Goal: Task Accomplishment & Management: Complete application form

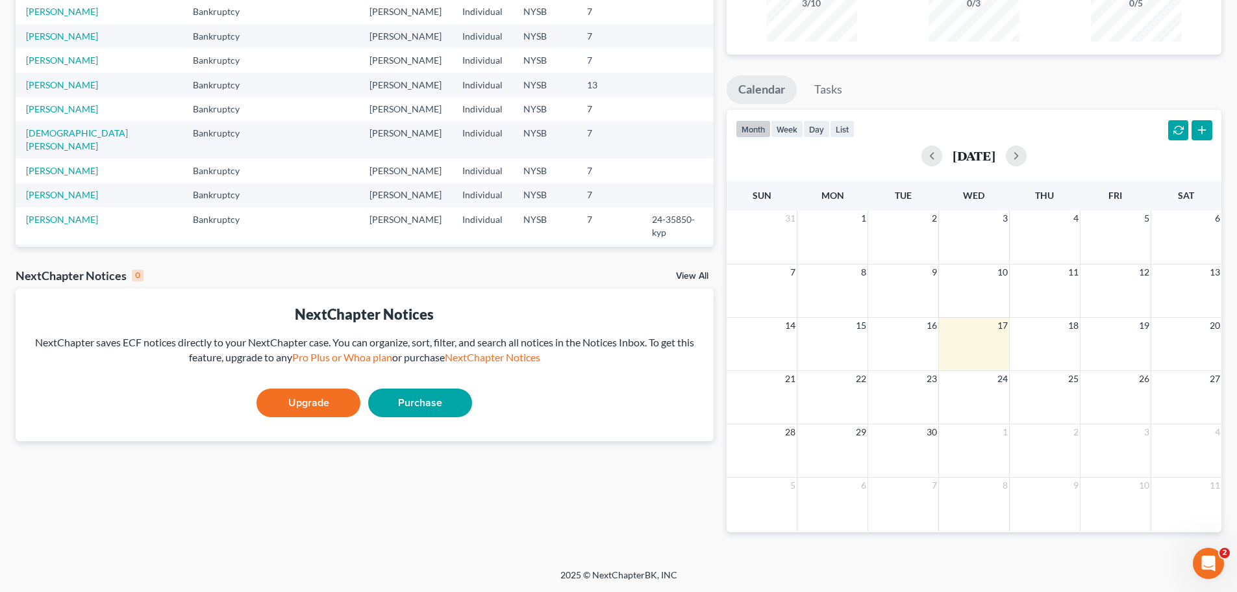
scroll to position [89, 0]
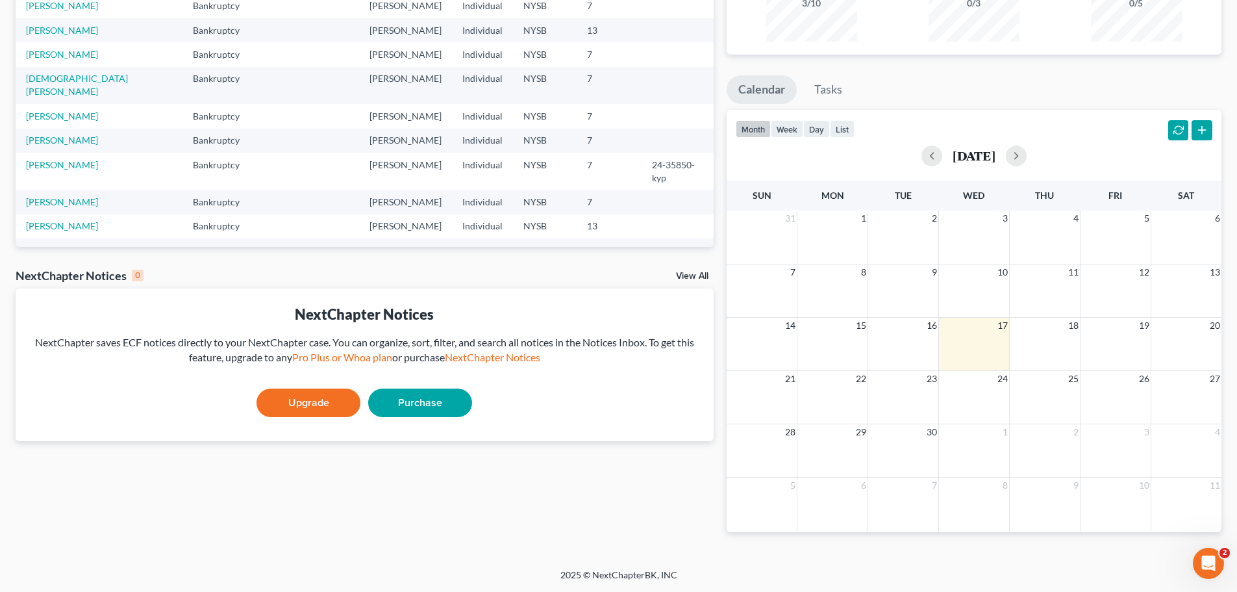
click at [47, 245] on link "[PERSON_NAME]" at bounding box center [62, 250] width 72 height 11
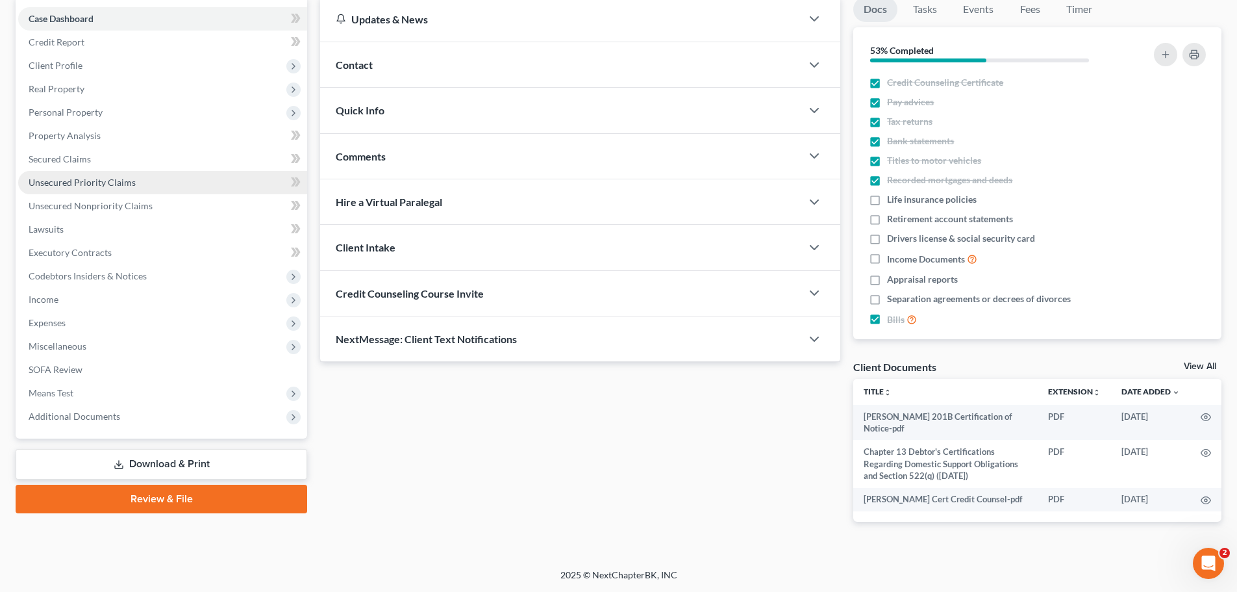
scroll to position [70, 0]
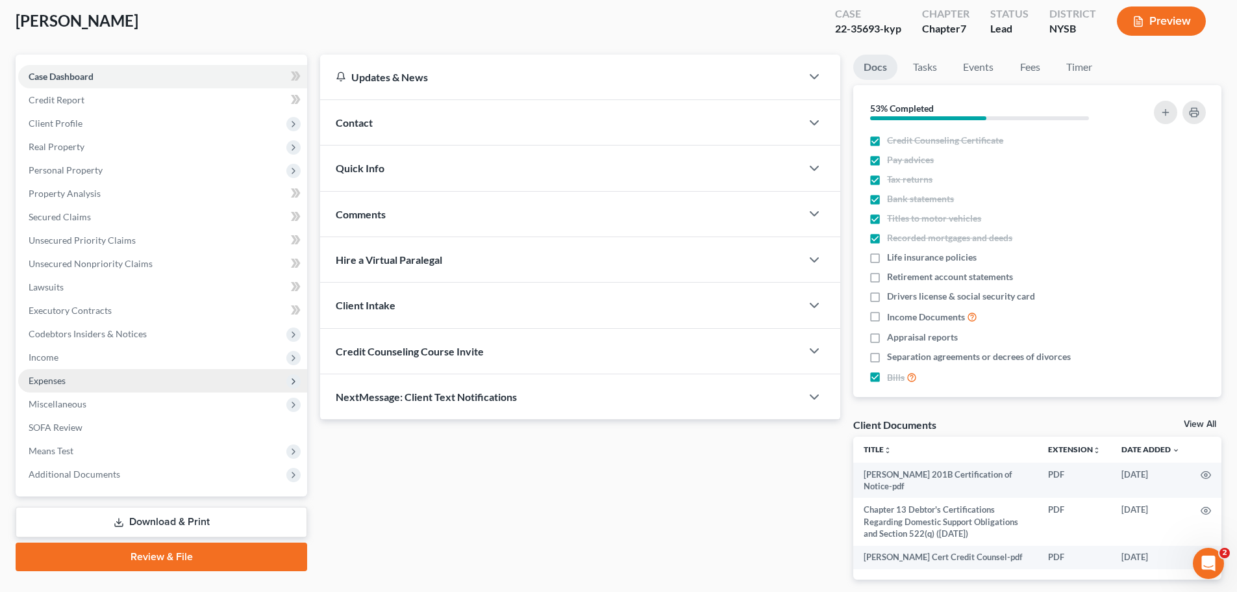
drag, startPoint x: 55, startPoint y: 379, endPoint x: 73, endPoint y: 379, distance: 17.5
click at [55, 379] on span "Expenses" at bounding box center [47, 380] width 37 height 11
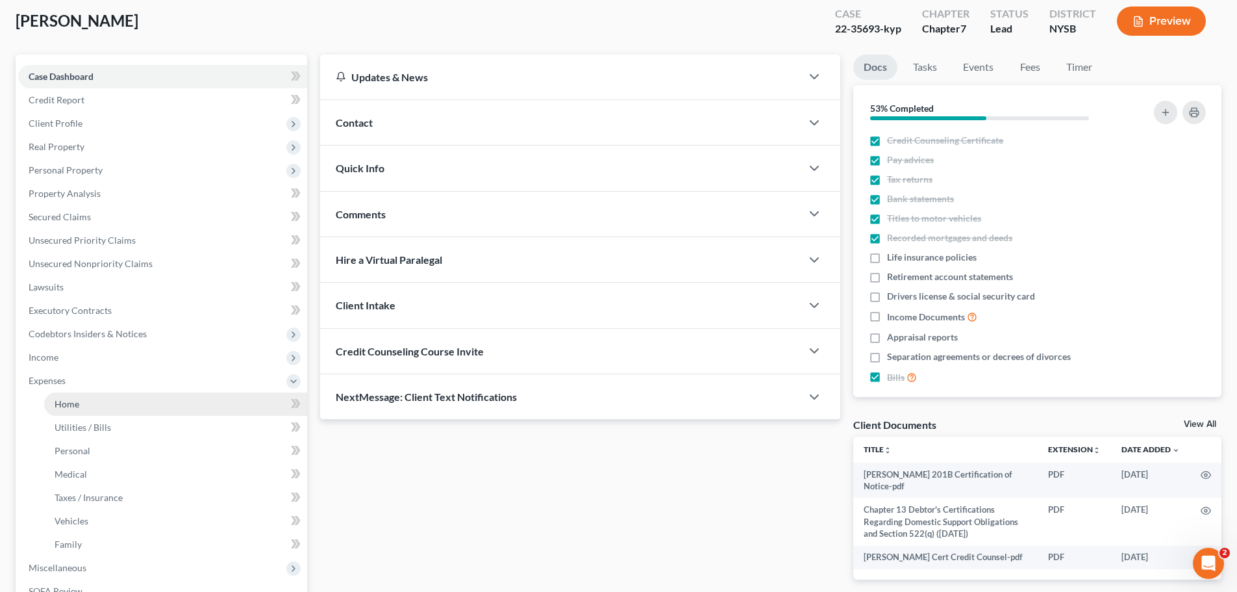
click at [88, 394] on link "Home" at bounding box center [175, 403] width 263 height 23
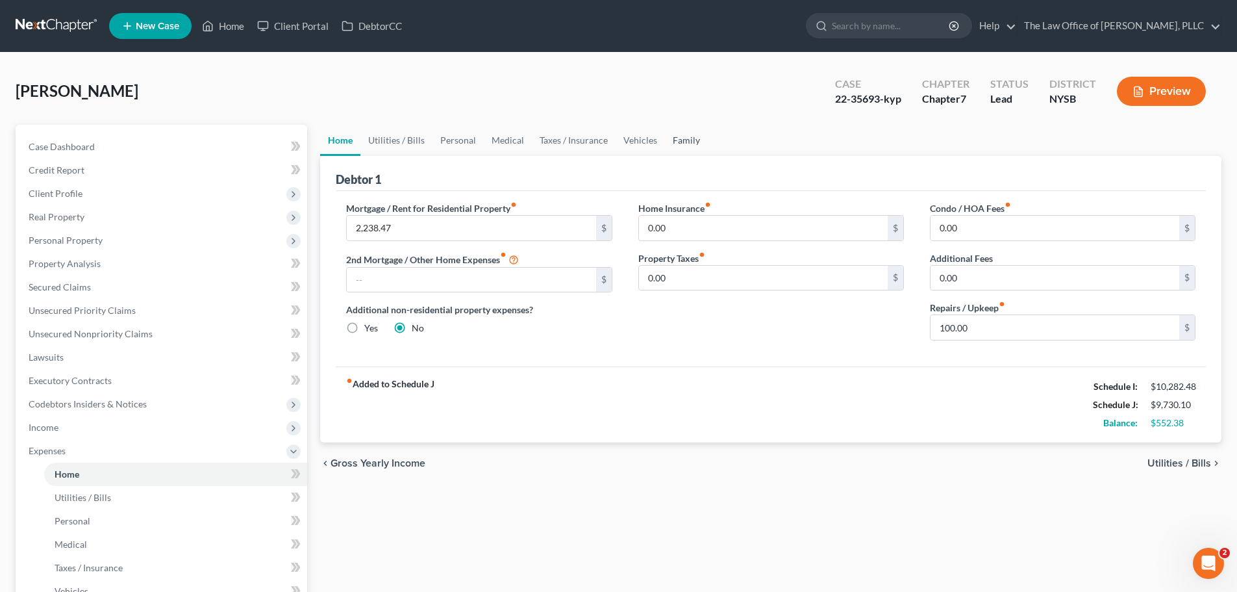
click at [686, 138] on link "Family" at bounding box center [686, 140] width 43 height 31
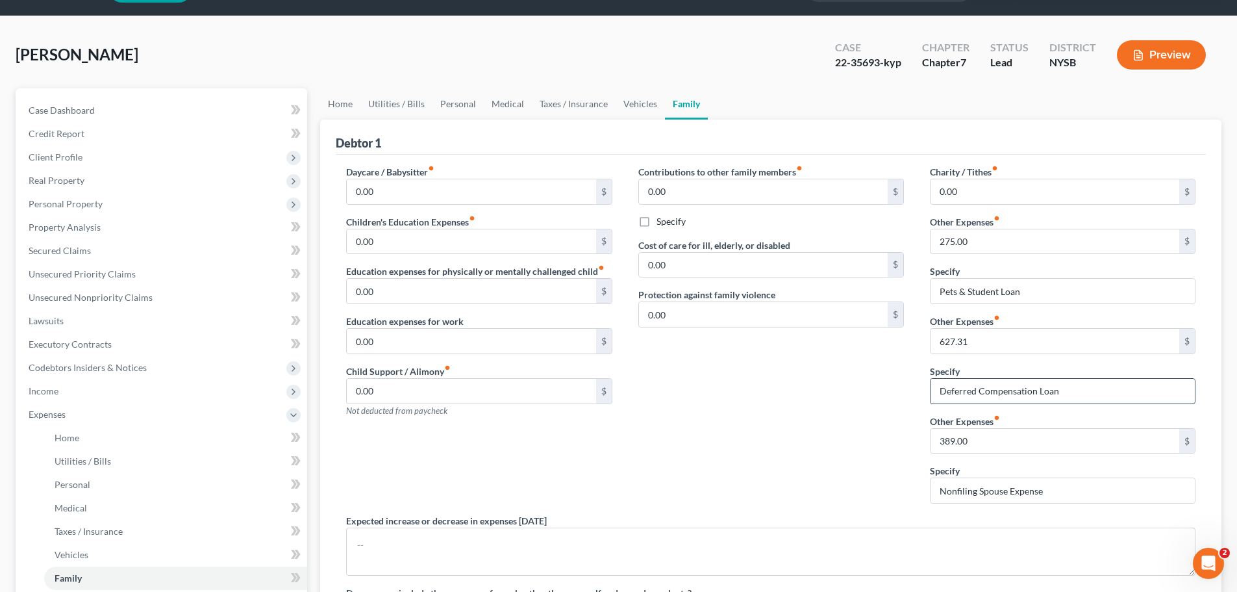
scroll to position [65, 0]
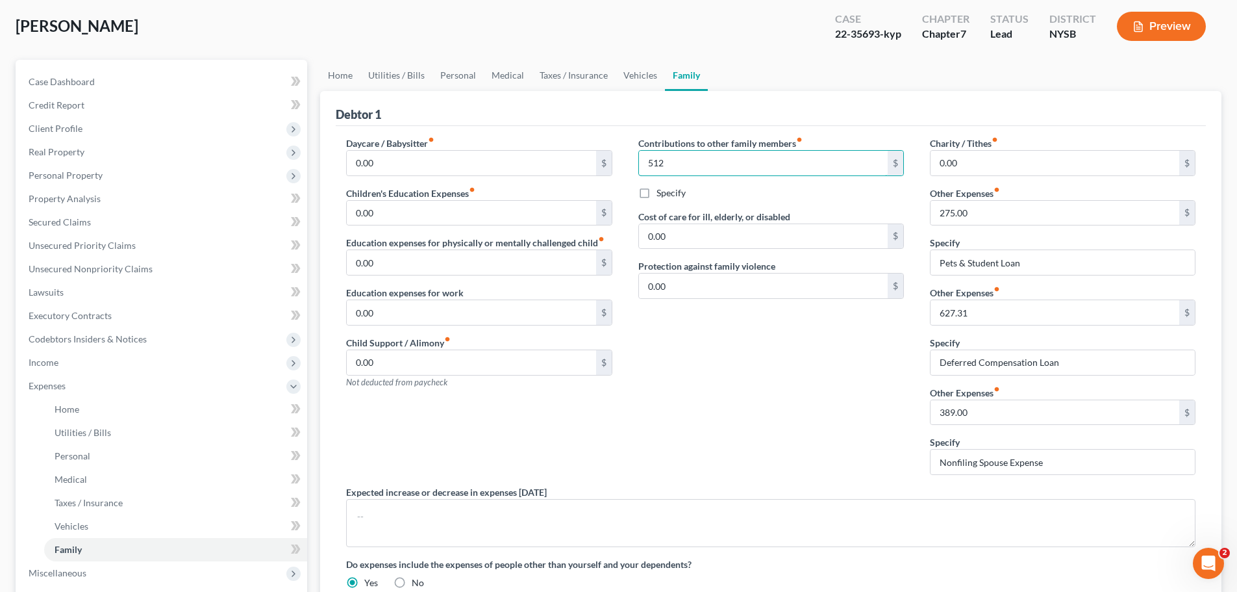
type input "512"
click at [656, 196] on label "Specify" at bounding box center [670, 192] width 29 height 13
click at [662, 195] on input "Specify" at bounding box center [666, 190] width 8 height 8
checkbox input "true"
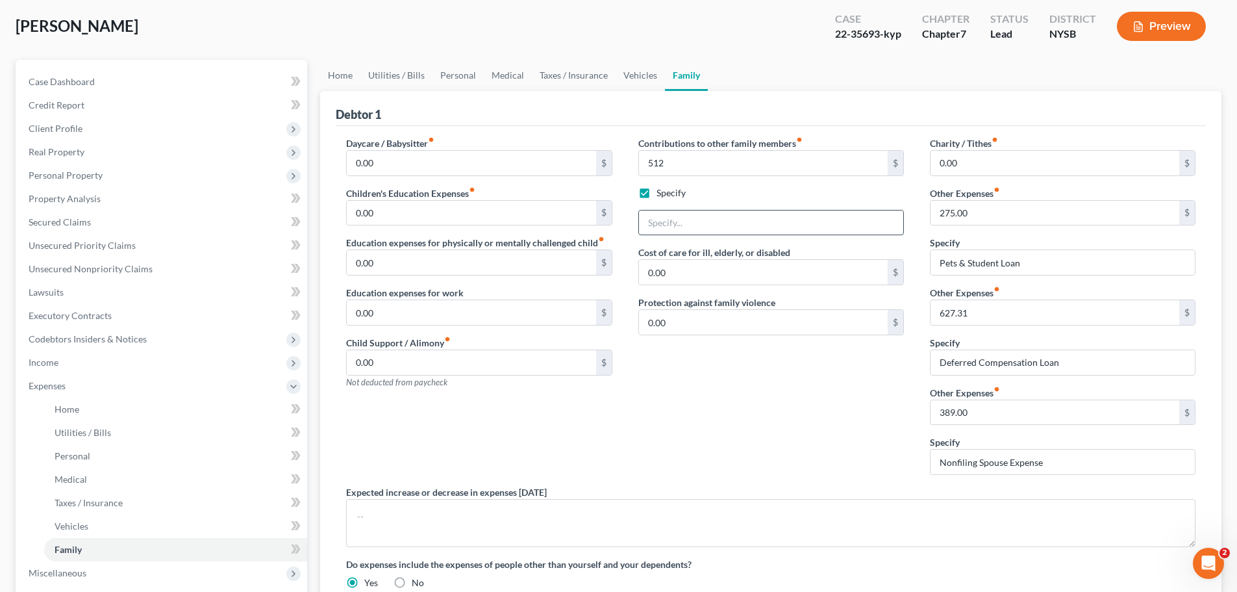
click at [679, 214] on input "text" at bounding box center [771, 222] width 264 height 25
type input "Headstone and burial for mother's passing"
click at [1003, 416] on input "389.00" at bounding box center [1054, 412] width 249 height 25
click at [633, 436] on div "Contributions to other family members fiber_manual_record 512 $ Specify Headsto…" at bounding box center [771, 310] width 292 height 349
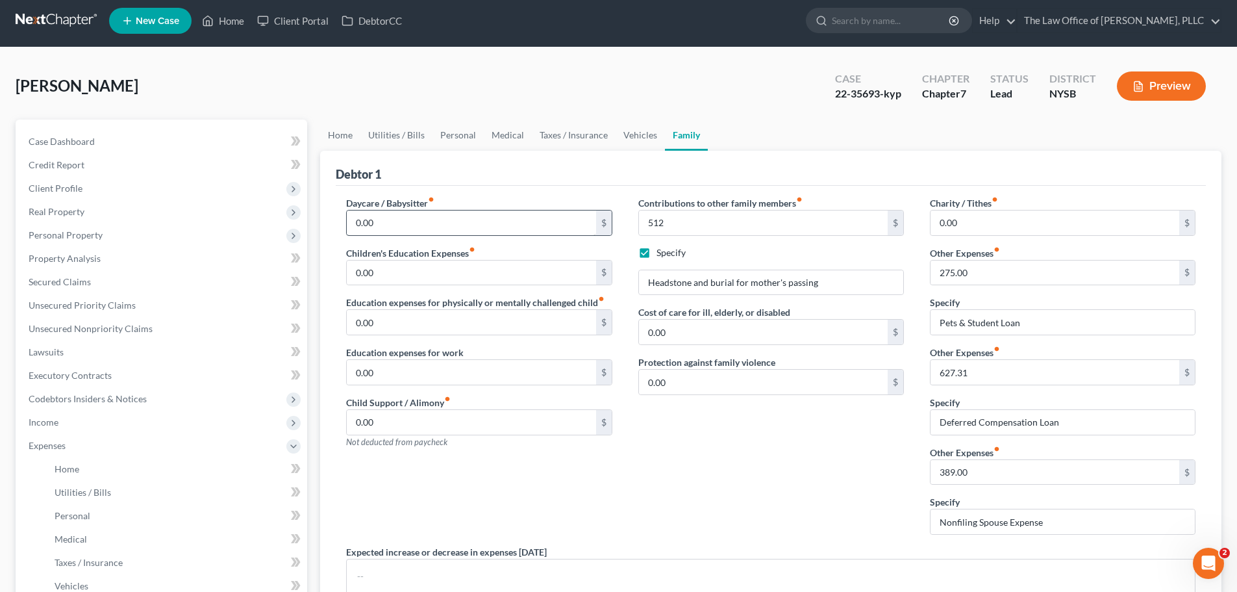
scroll to position [0, 0]
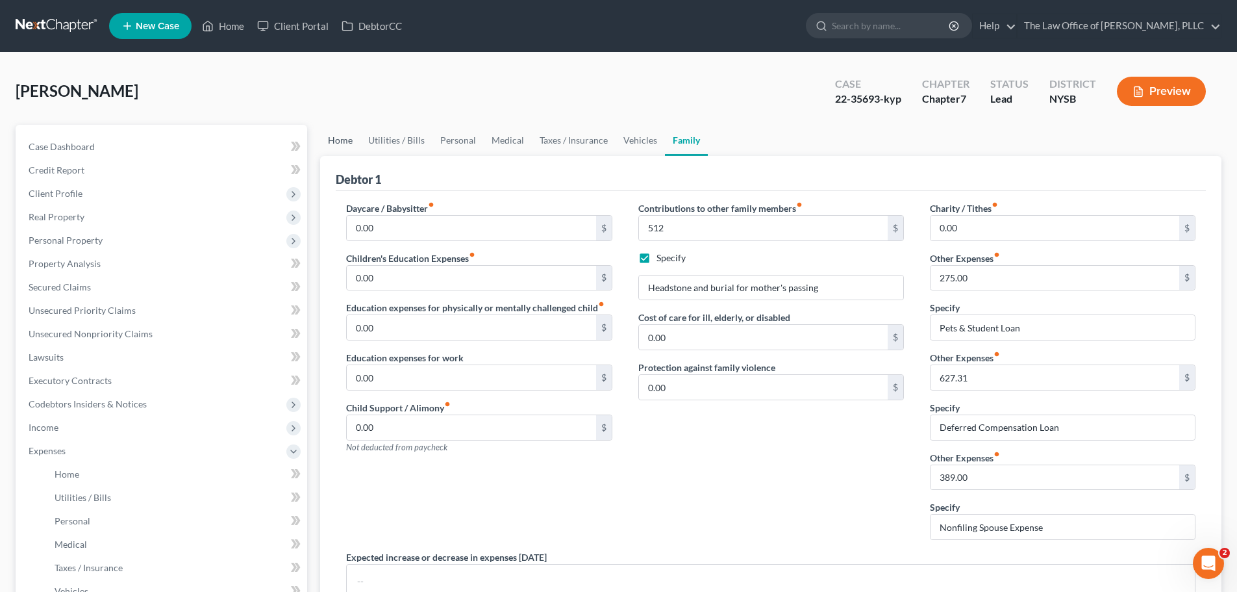
click at [338, 139] on link "Home" at bounding box center [340, 140] width 40 height 31
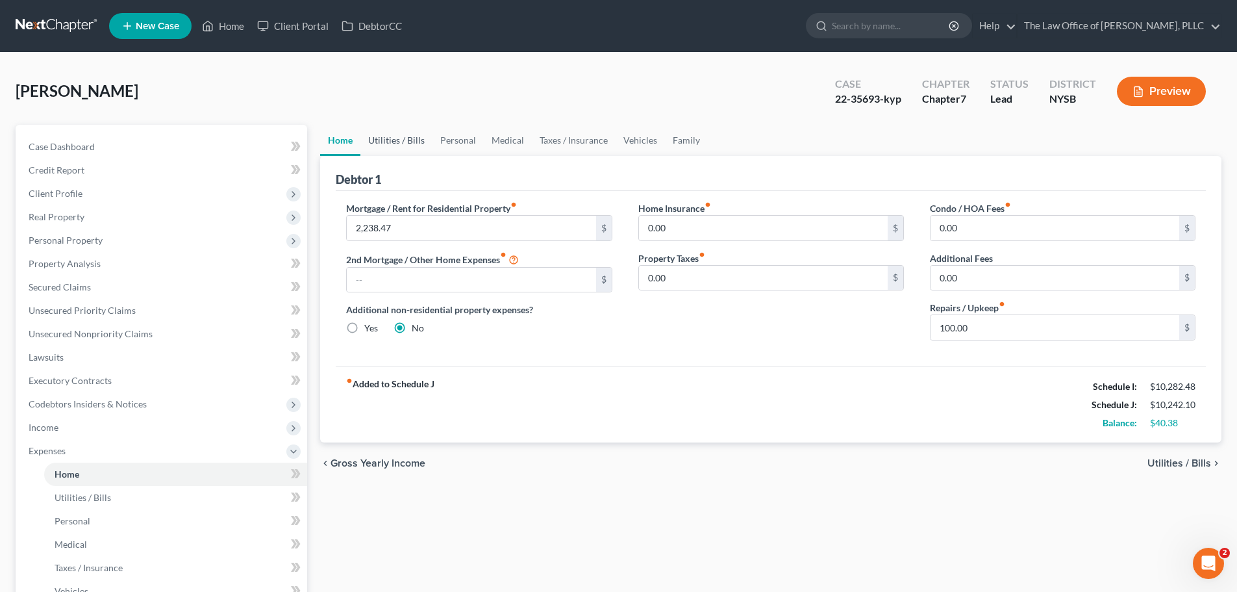
click at [390, 139] on link "Utilities / Bills" at bounding box center [396, 140] width 72 height 31
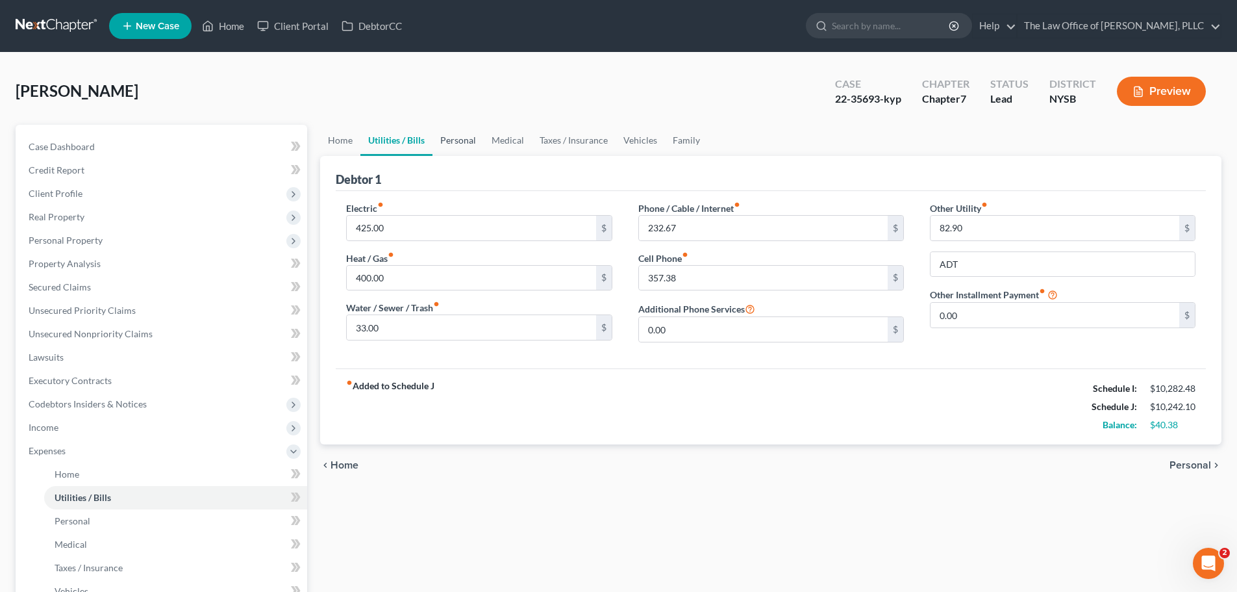
click at [452, 140] on link "Personal" at bounding box center [457, 140] width 51 height 31
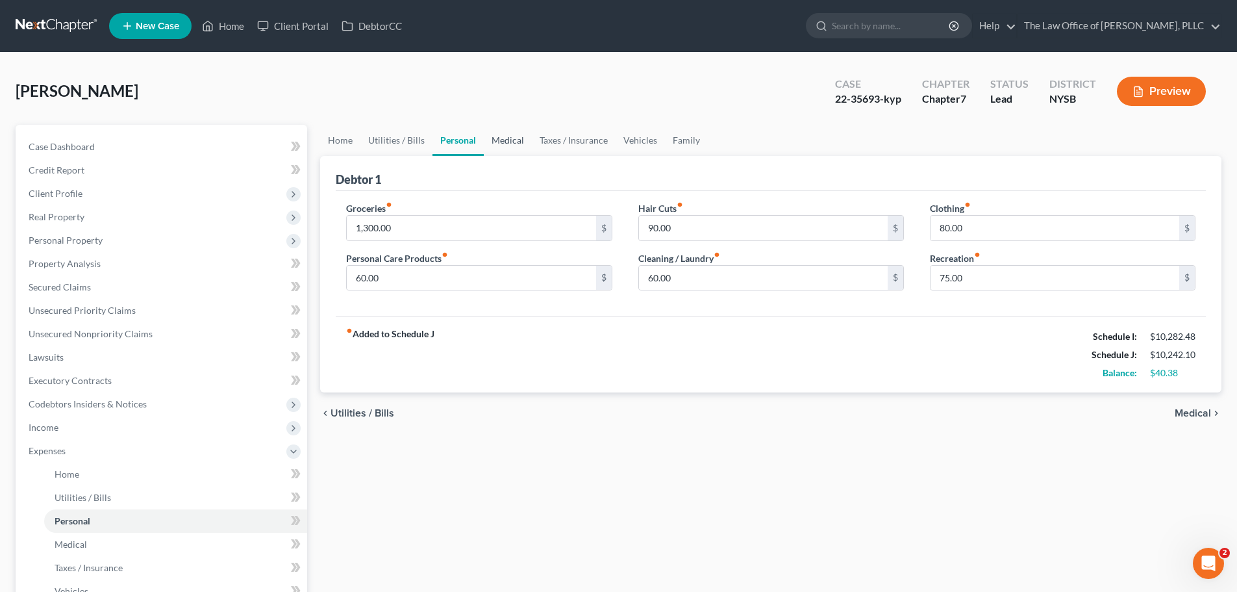
click at [520, 136] on link "Medical" at bounding box center [508, 140] width 48 height 31
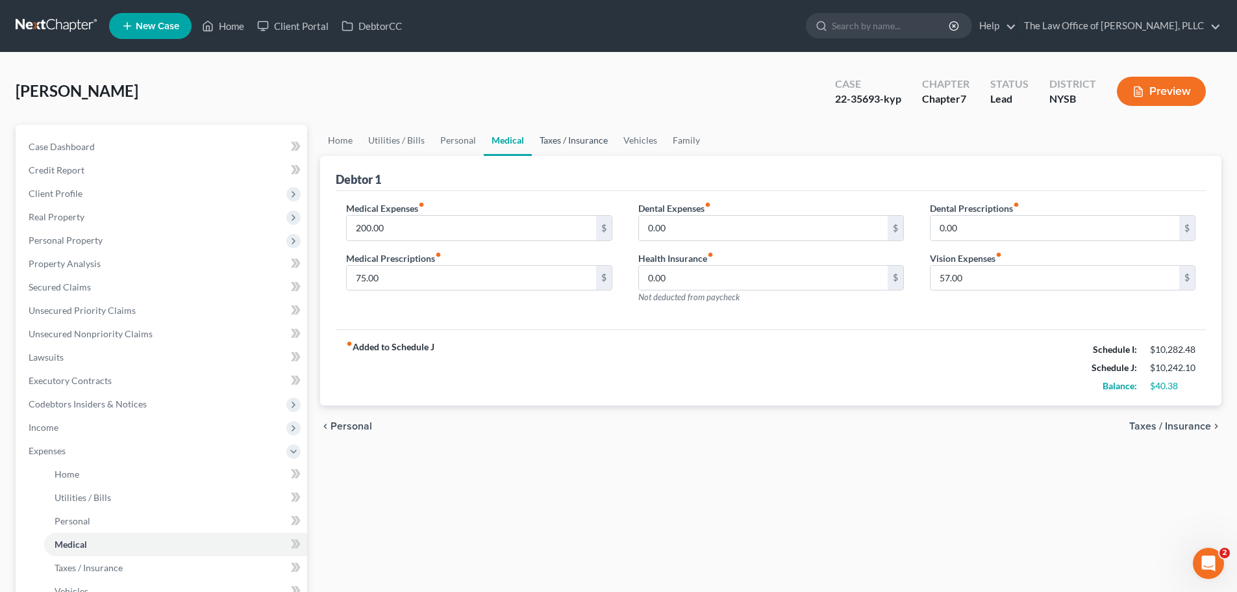
click at [555, 136] on link "Taxes / Insurance" at bounding box center [574, 140] width 84 height 31
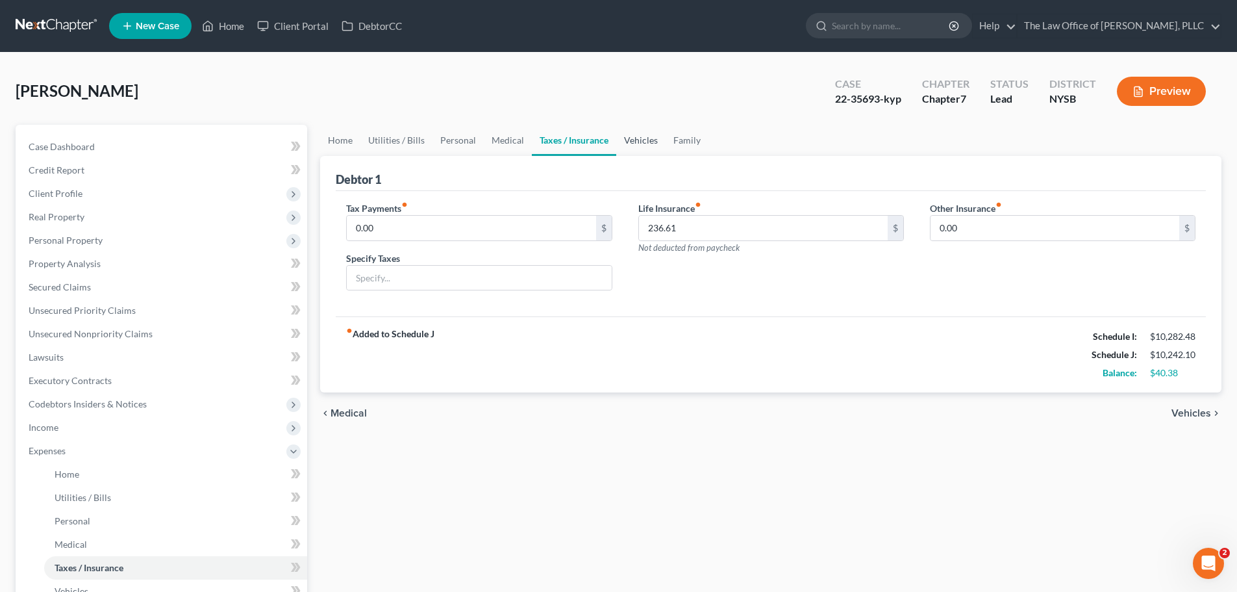
click at [641, 139] on link "Vehicles" at bounding box center [640, 140] width 49 height 31
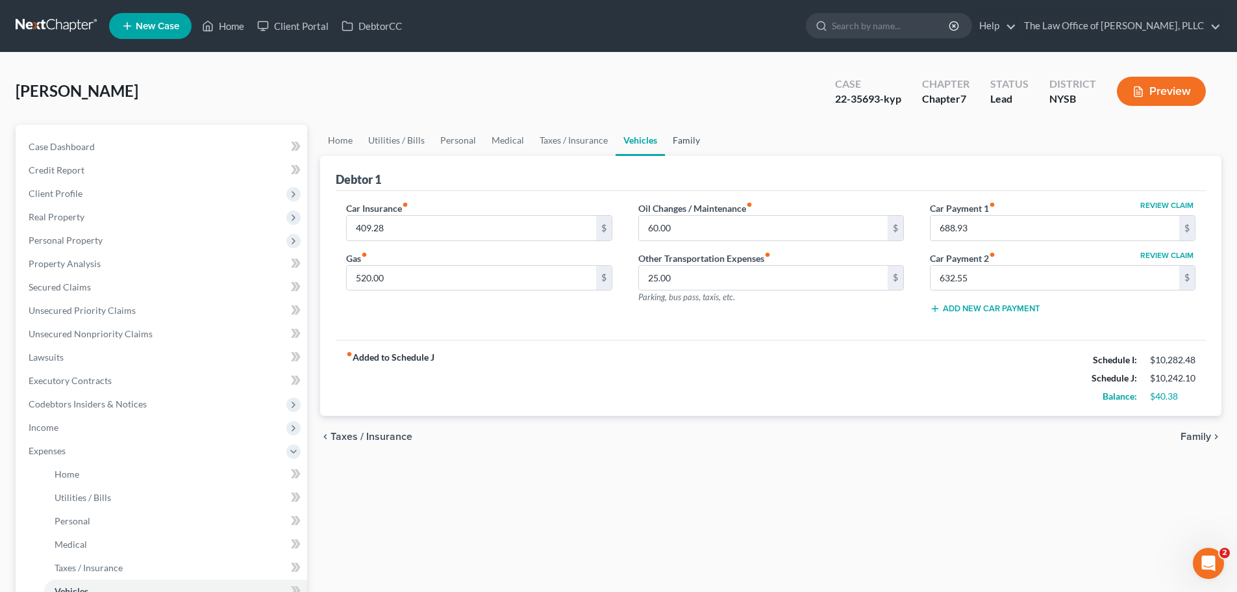
click at [692, 140] on link "Family" at bounding box center [686, 140] width 43 height 31
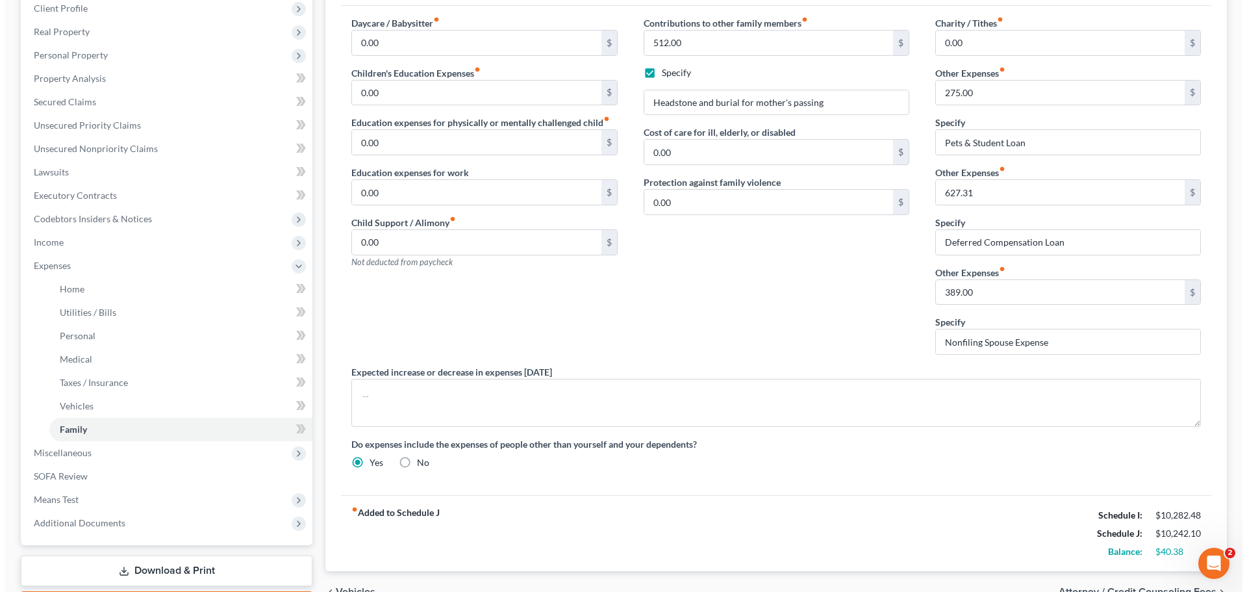
scroll to position [260, 0]
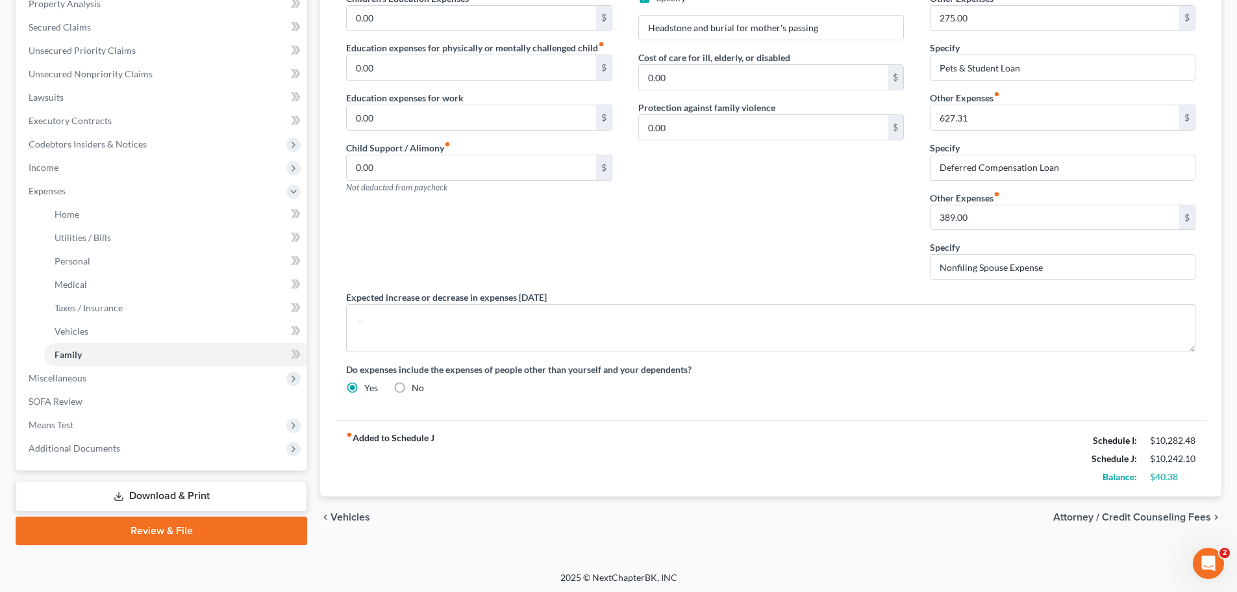
click at [177, 491] on link "Download & Print" at bounding box center [162, 495] width 292 height 31
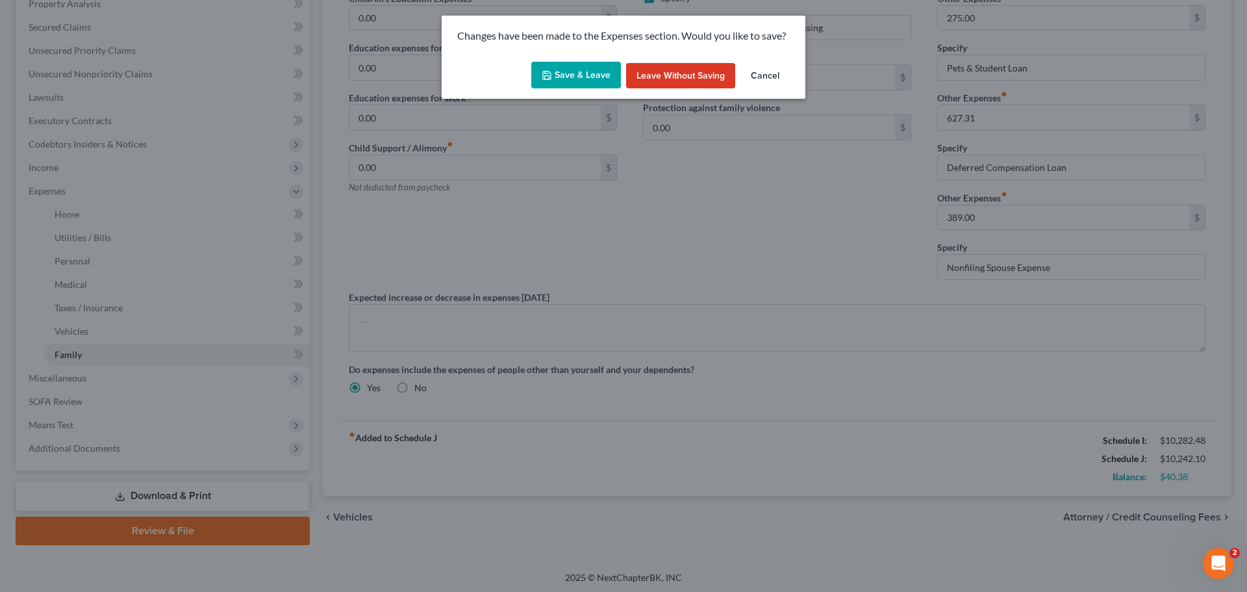
click at [579, 72] on button "Save & Leave" at bounding box center [576, 75] width 90 height 27
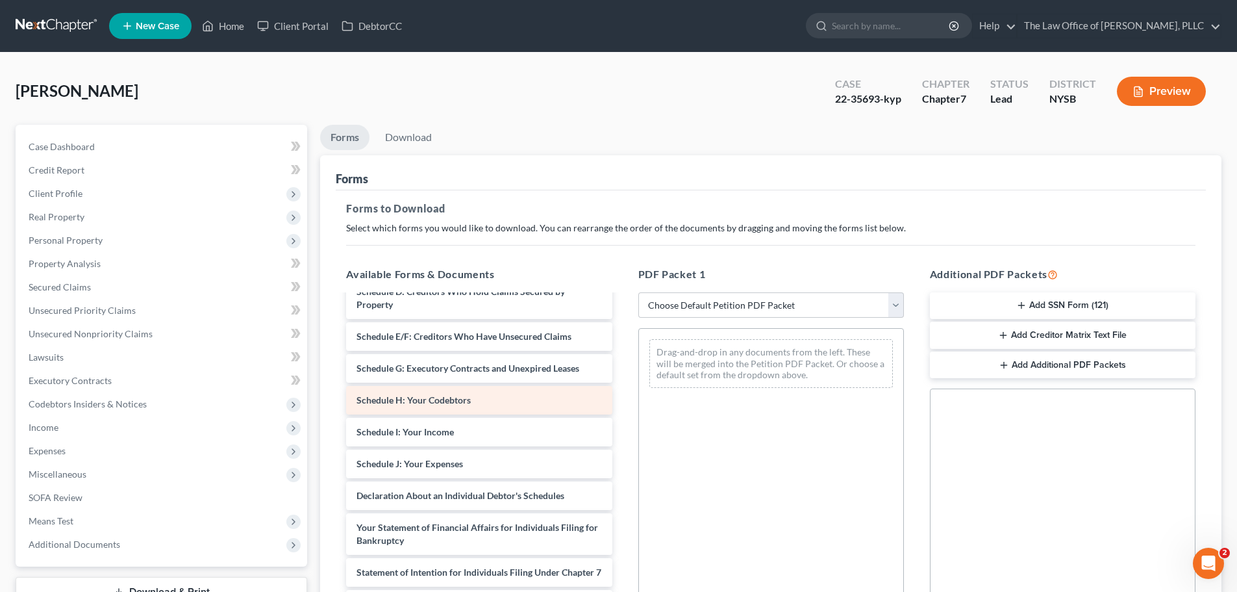
scroll to position [325, 0]
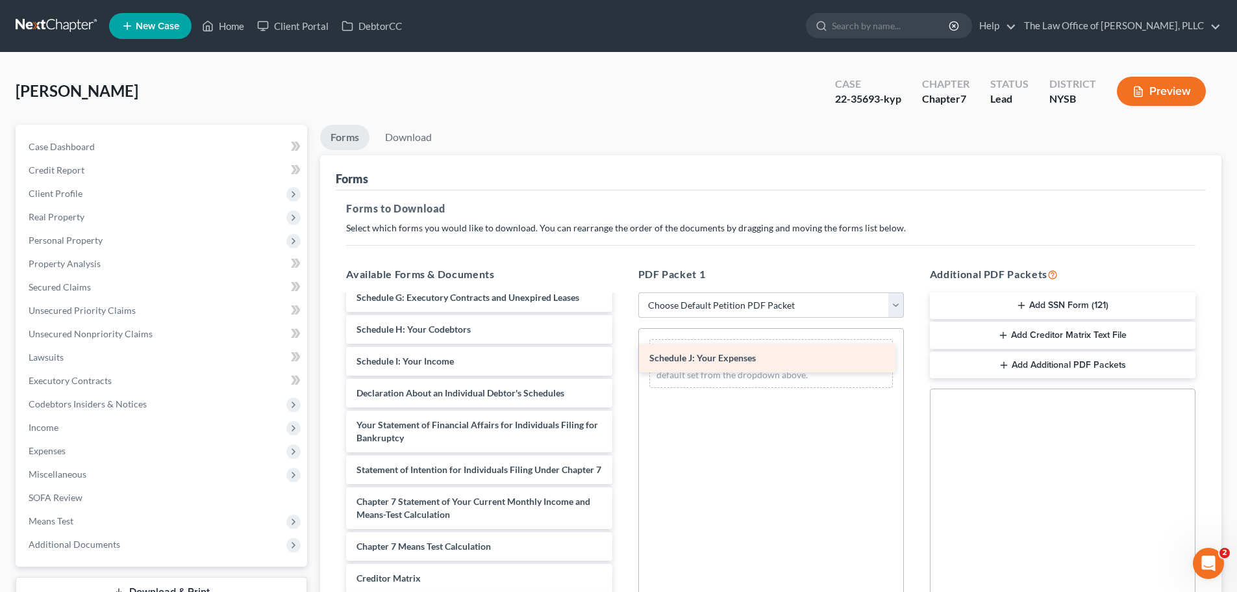
drag, startPoint x: 455, startPoint y: 400, endPoint x: 748, endPoint y: 352, distance: 296.8
click at [622, 352] on div "Schedule J: Your Expenses [PERSON_NAME] 201B Certification of Notice-pdf Chapte…" at bounding box center [479, 336] width 286 height 730
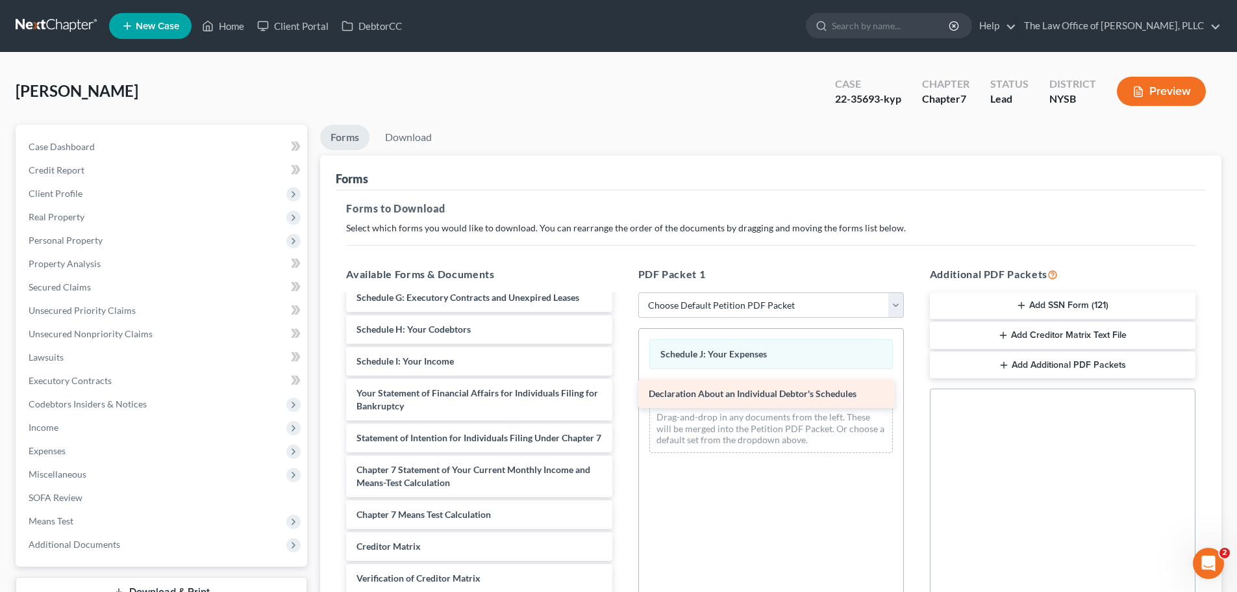
drag, startPoint x: 466, startPoint y: 407, endPoint x: 756, endPoint y: 395, distance: 291.2
click at [622, 395] on div "Declaration About an Individual Debtor's Schedules [PERSON_NAME] 201B Certifica…" at bounding box center [479, 320] width 286 height 698
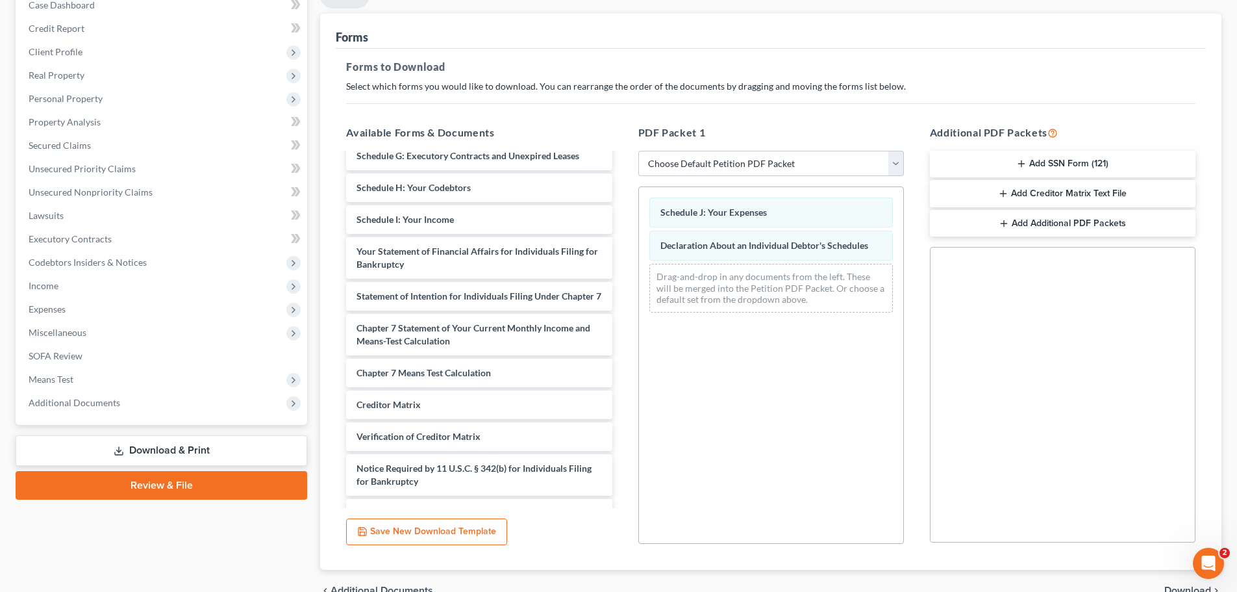
scroll to position [195, 0]
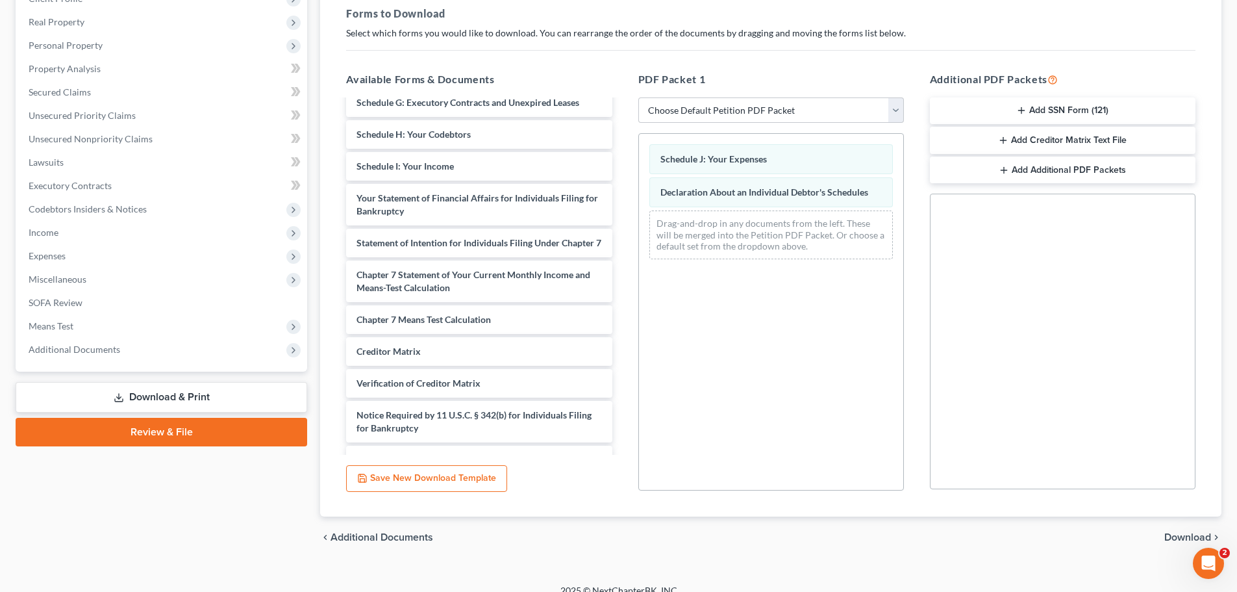
click at [1174, 534] on span "Download" at bounding box center [1187, 537] width 47 height 10
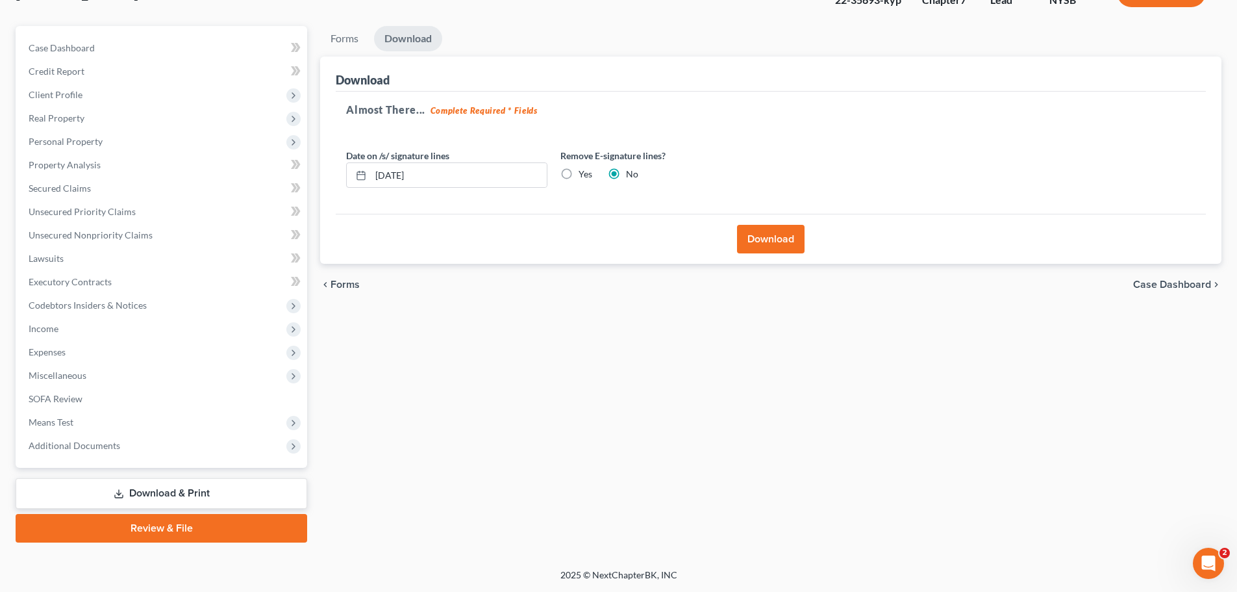
scroll to position [99, 0]
click at [779, 235] on button "Download" at bounding box center [771, 239] width 68 height 29
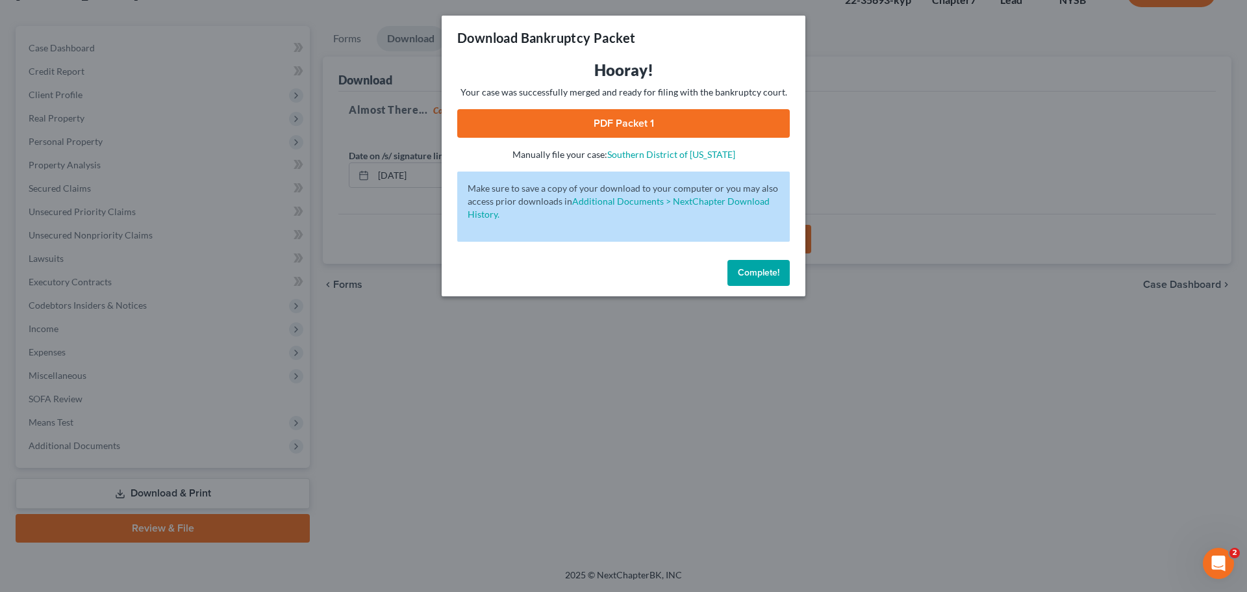
click at [665, 126] on link "PDF Packet 1" at bounding box center [623, 123] width 332 height 29
click at [747, 271] on span "Complete!" at bounding box center [759, 272] width 42 height 11
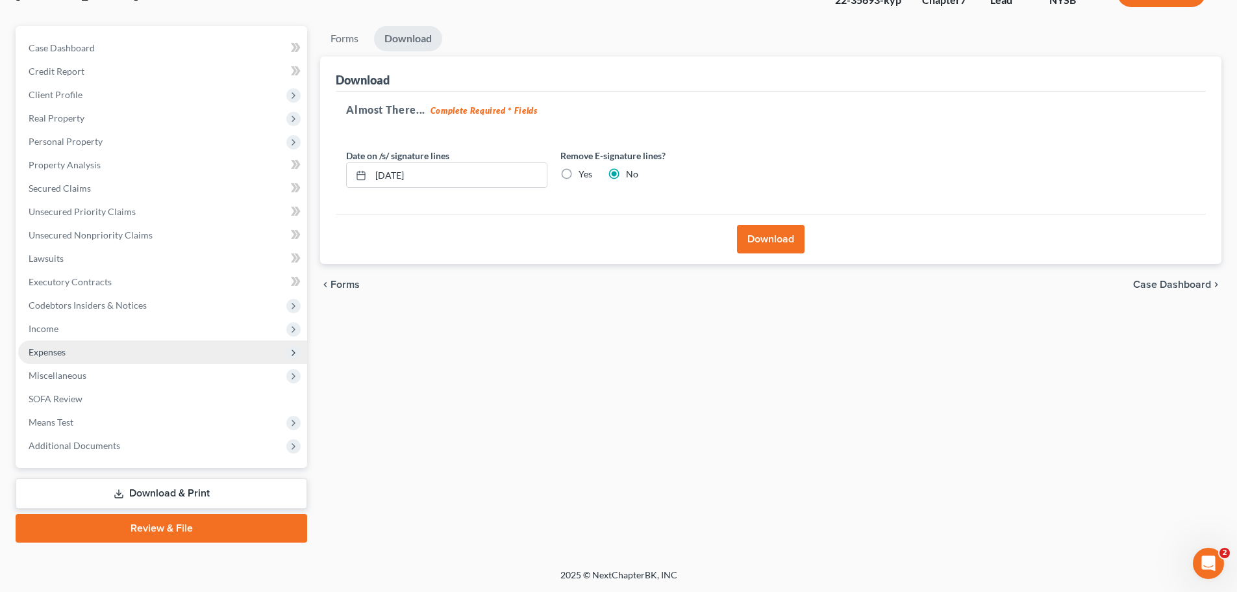
click at [53, 348] on span "Expenses" at bounding box center [47, 351] width 37 height 11
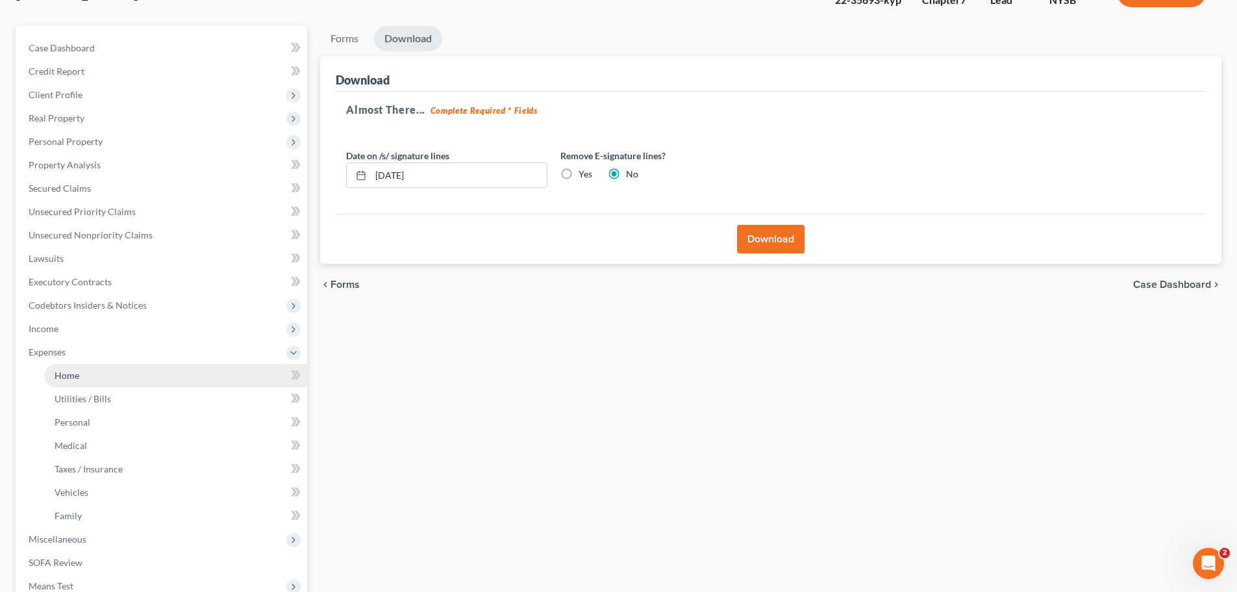
click at [105, 369] on link "Home" at bounding box center [175, 375] width 263 height 23
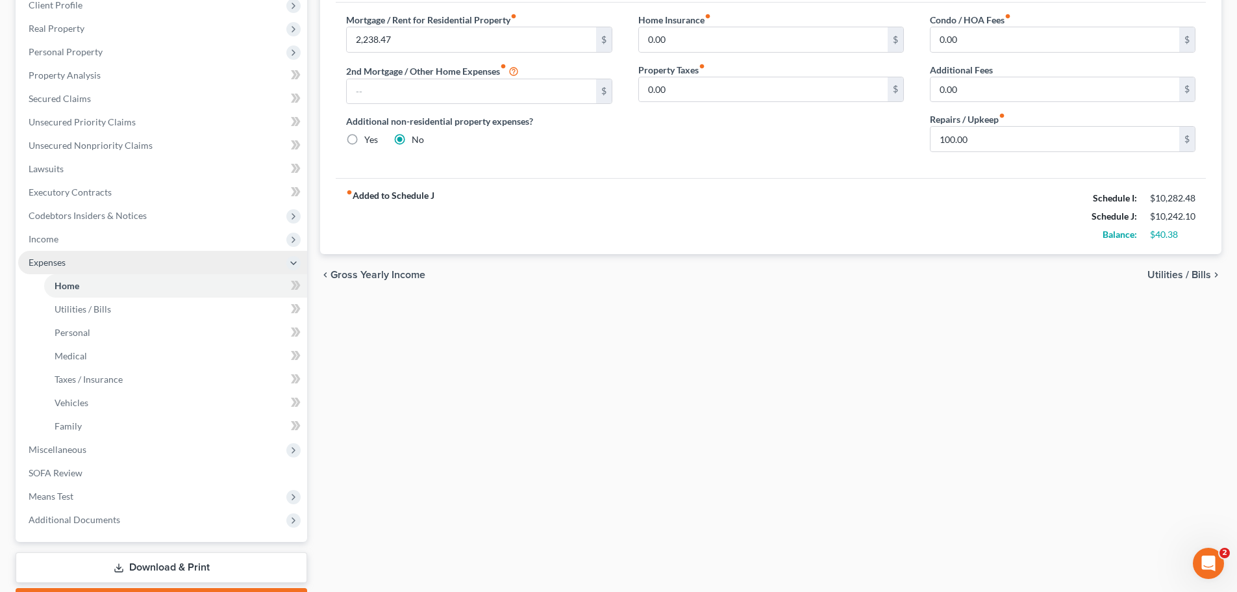
scroll to position [260, 0]
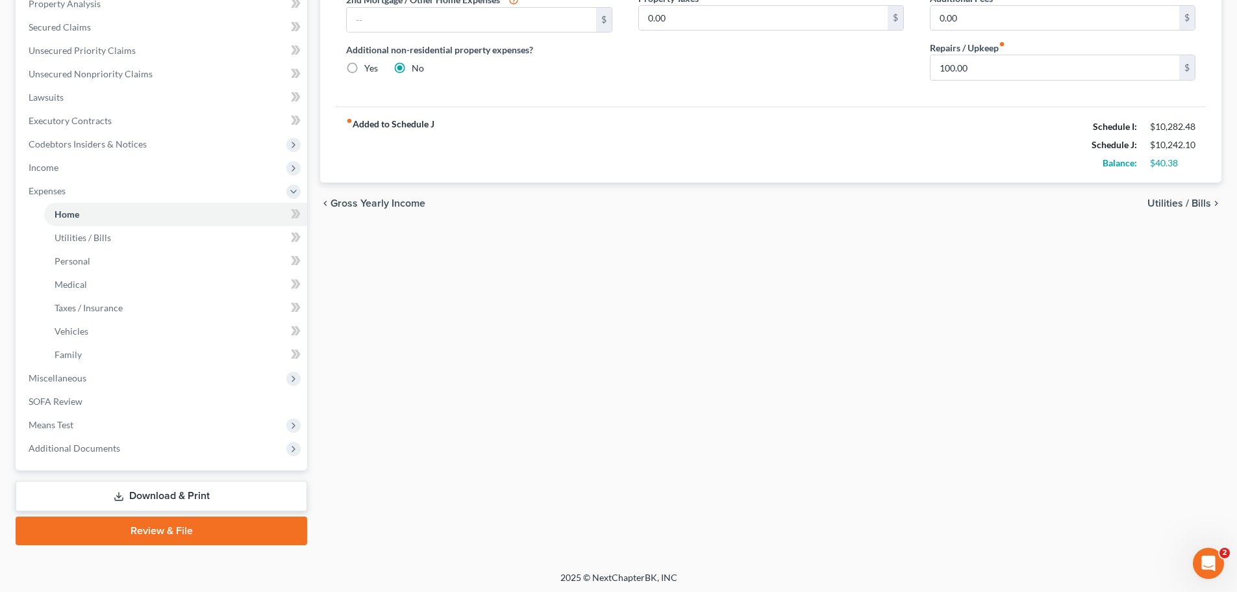
click at [130, 495] on link "Download & Print" at bounding box center [162, 495] width 292 height 31
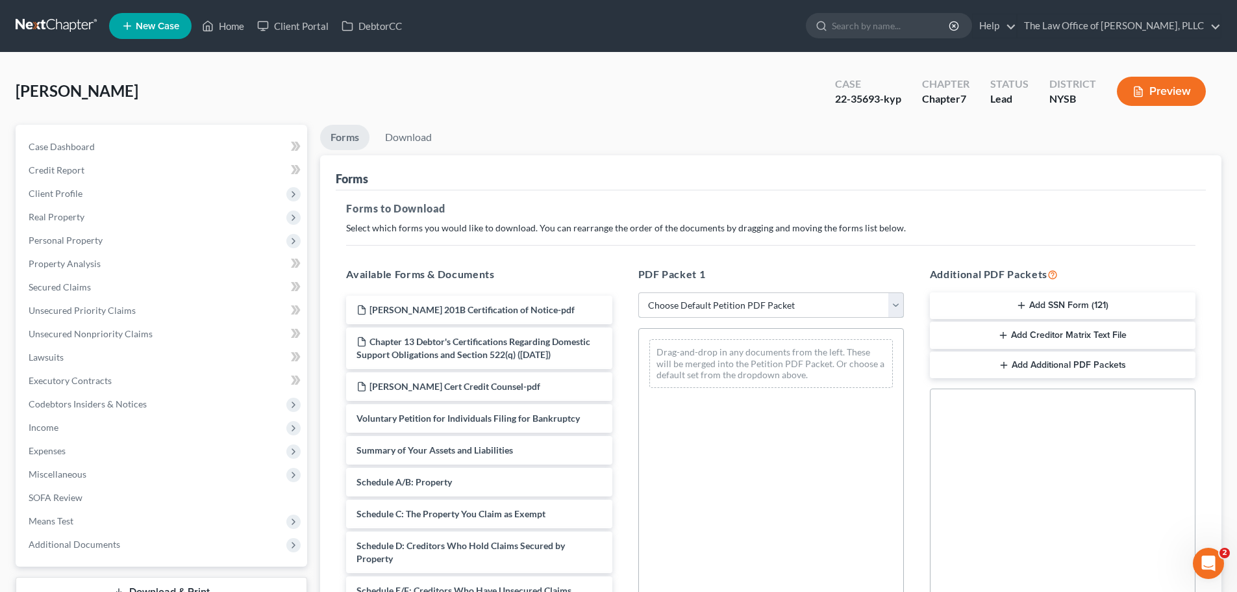
click at [742, 300] on select "Choose Default Petition PDF Packet Complete Bankruptcy Petition (all forms and …" at bounding box center [771, 305] width 266 height 26
select select "2"
click at [638, 292] on select "Choose Default Petition PDF Packet Complete Bankruptcy Petition (all forms and …" at bounding box center [771, 305] width 266 height 26
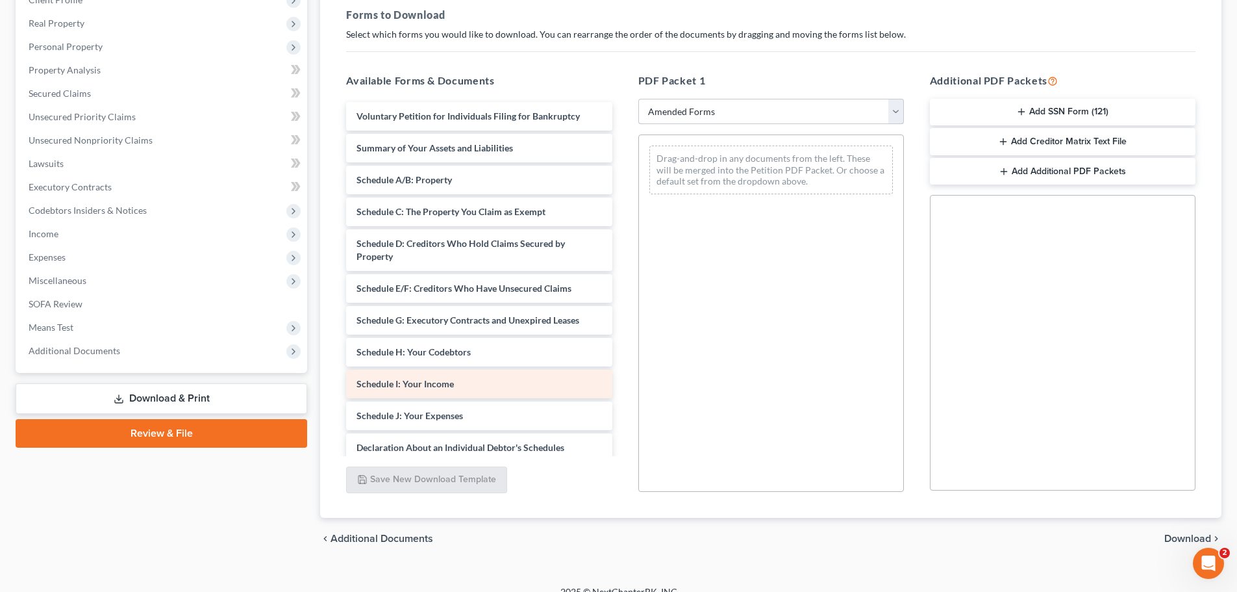
scroll to position [195, 0]
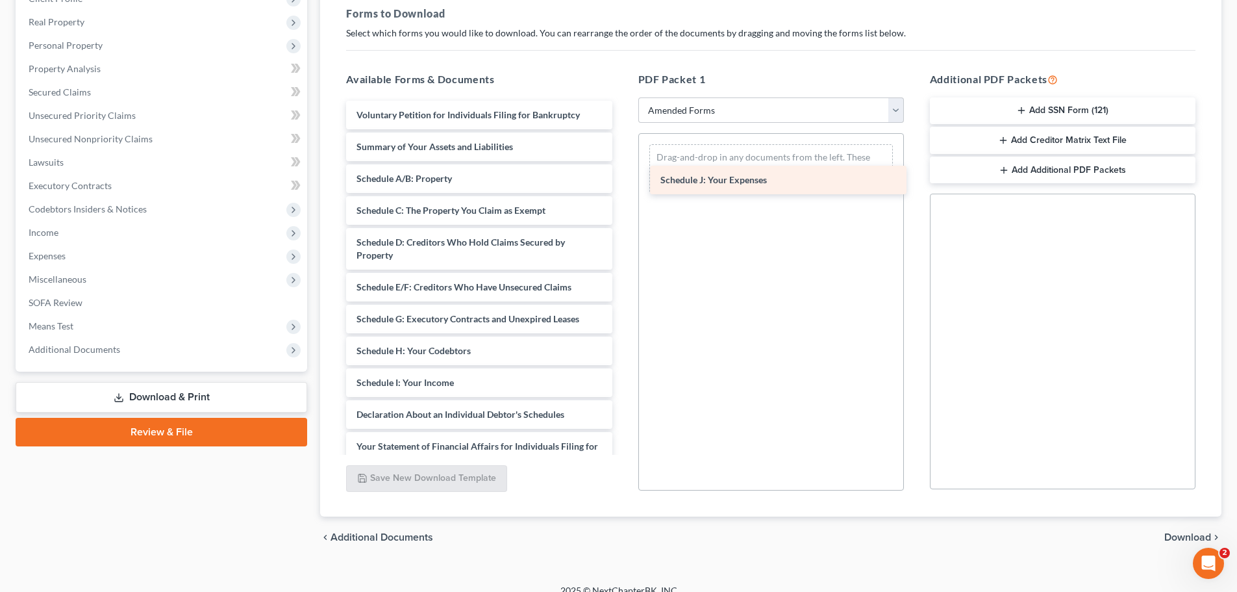
drag, startPoint x: 464, startPoint y: 412, endPoint x: 767, endPoint y: 178, distance: 383.8
click at [622, 178] on div "Schedule J: Your Expenses Voluntary Petition for Individuals Filing for Bankrup…" at bounding box center [479, 411] width 286 height 621
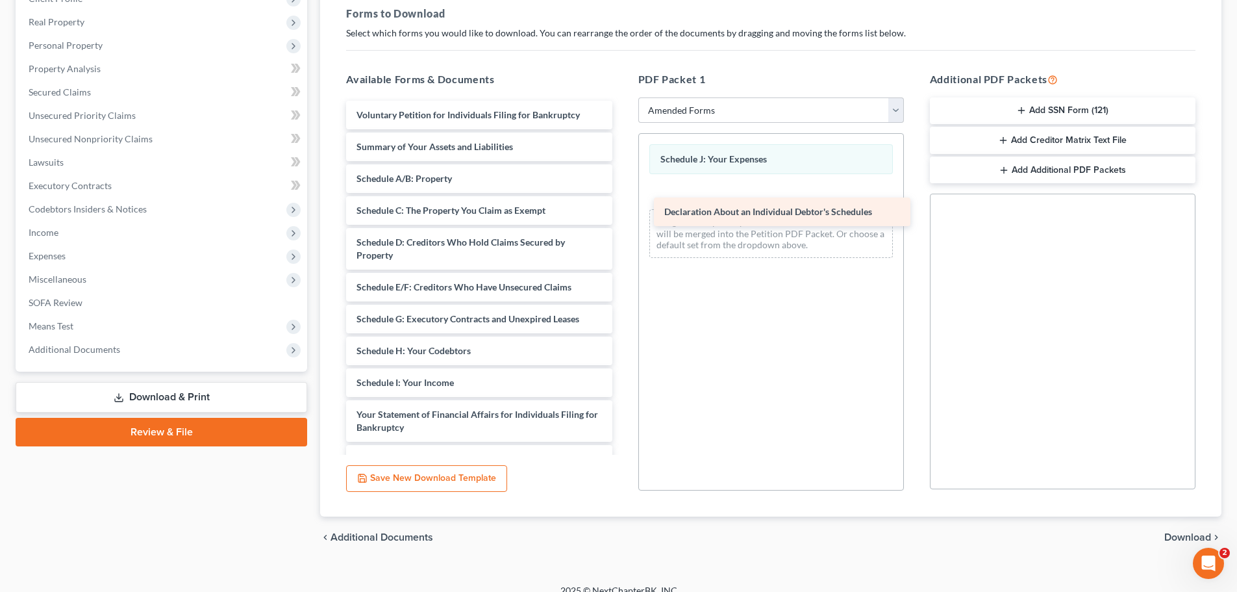
drag, startPoint x: 425, startPoint y: 416, endPoint x: 724, endPoint y: 208, distance: 364.4
click at [622, 208] on div "Declaration About an Individual Debtor's Schedules Voluntary Petition for Indiv…" at bounding box center [479, 396] width 286 height 590
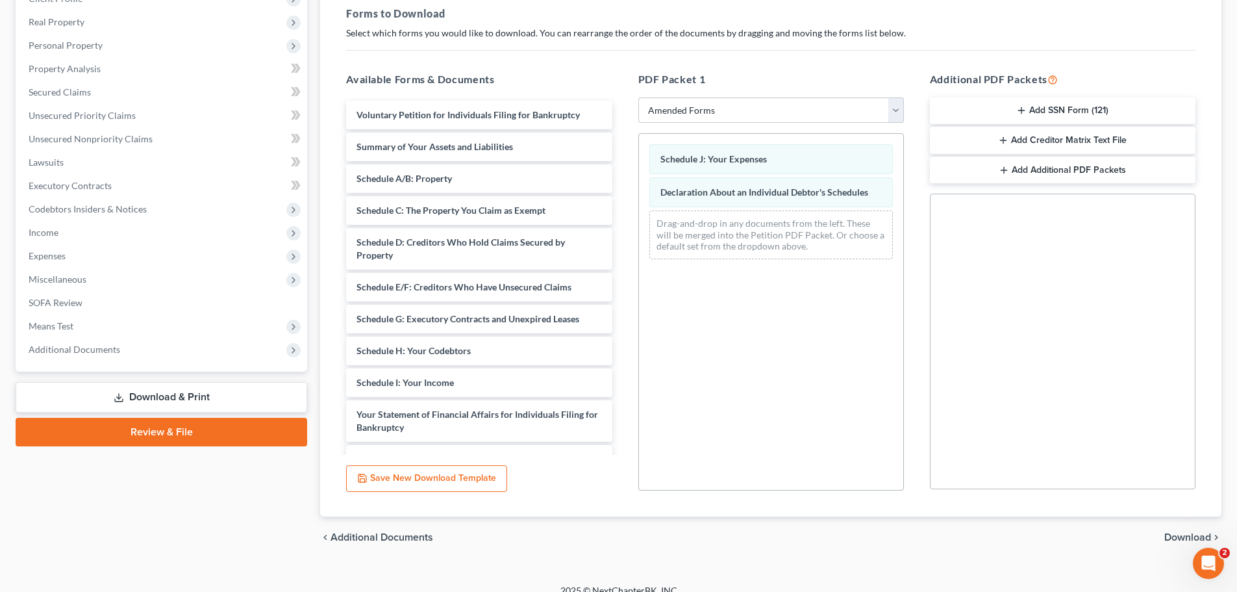
click at [1177, 536] on span "Download" at bounding box center [1187, 537] width 47 height 10
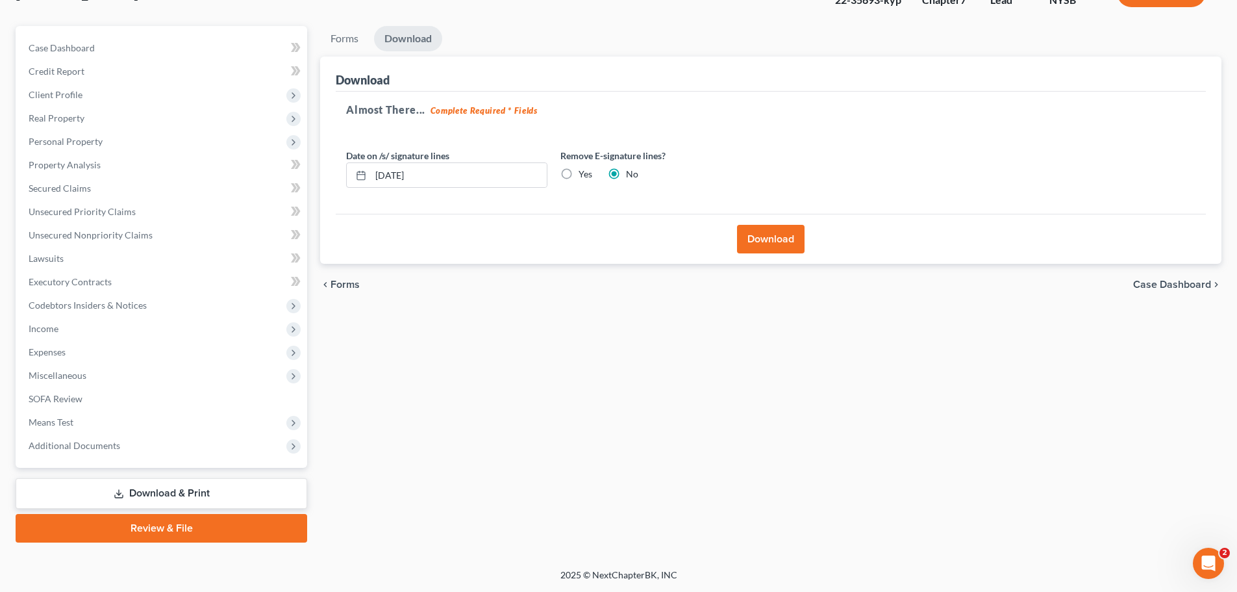
scroll to position [99, 0]
click at [764, 237] on button "Download" at bounding box center [771, 239] width 68 height 29
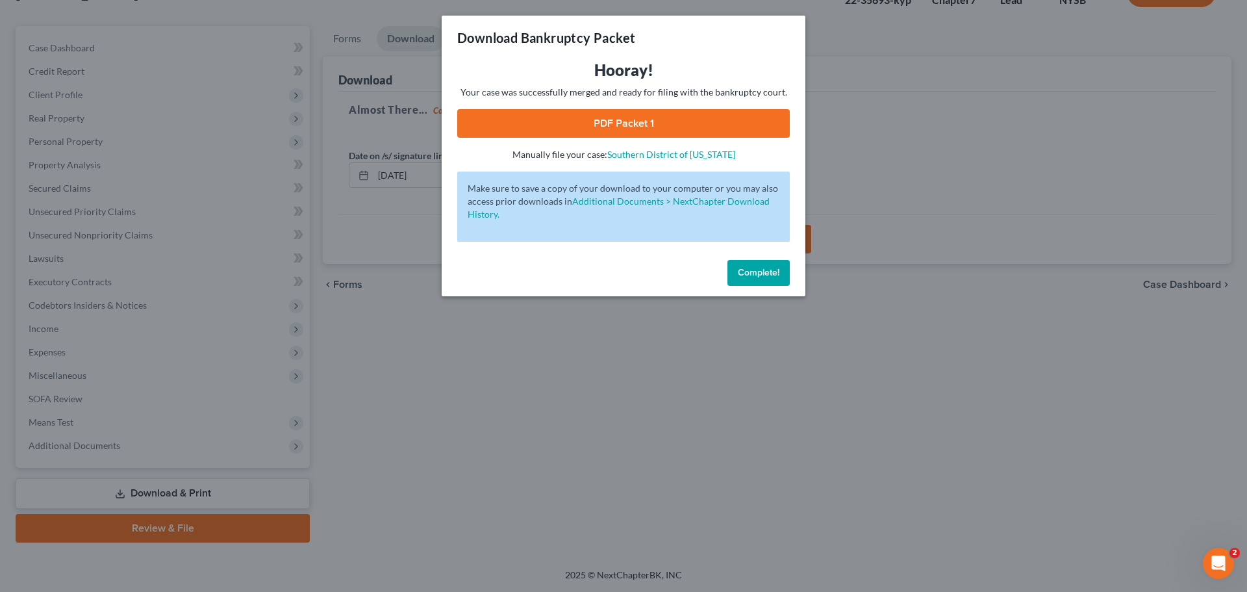
click at [680, 119] on link "PDF Packet 1" at bounding box center [623, 123] width 332 height 29
click at [752, 272] on span "Complete!" at bounding box center [759, 272] width 42 height 11
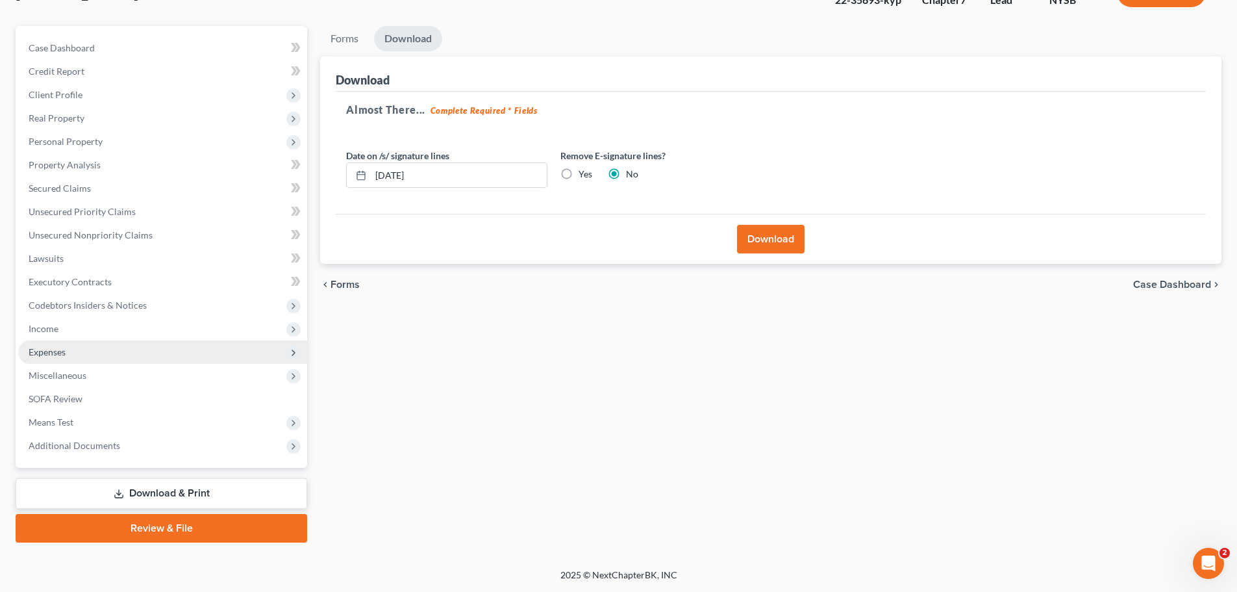
click at [95, 358] on span "Expenses" at bounding box center [162, 351] width 289 height 23
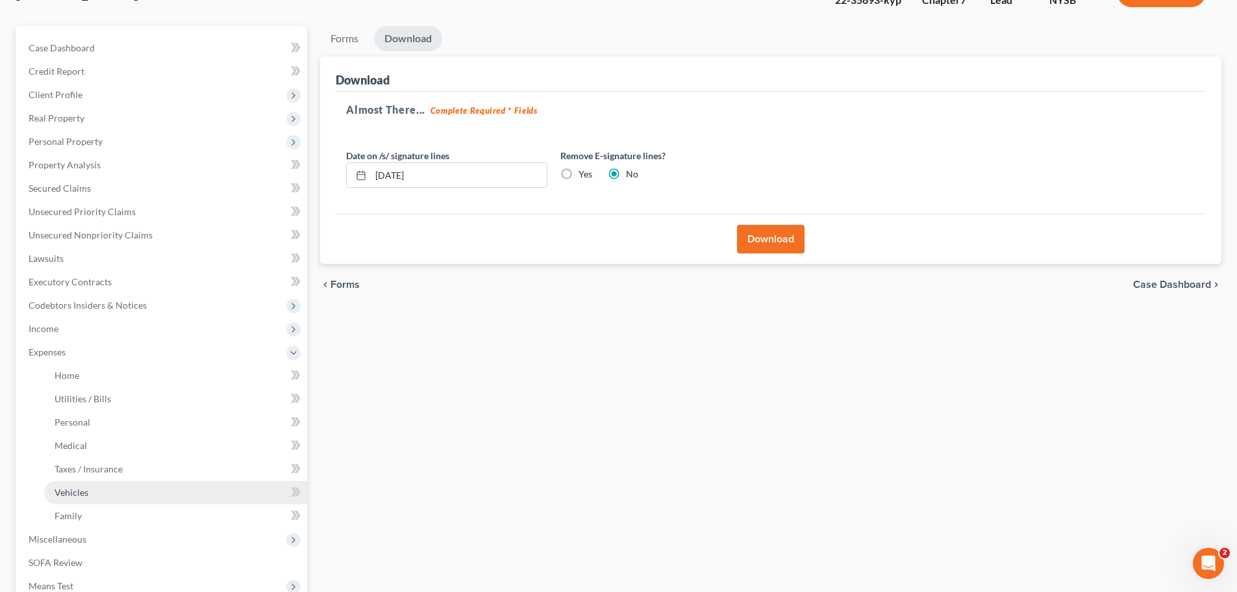
click at [89, 498] on link "Vehicles" at bounding box center [175, 491] width 263 height 23
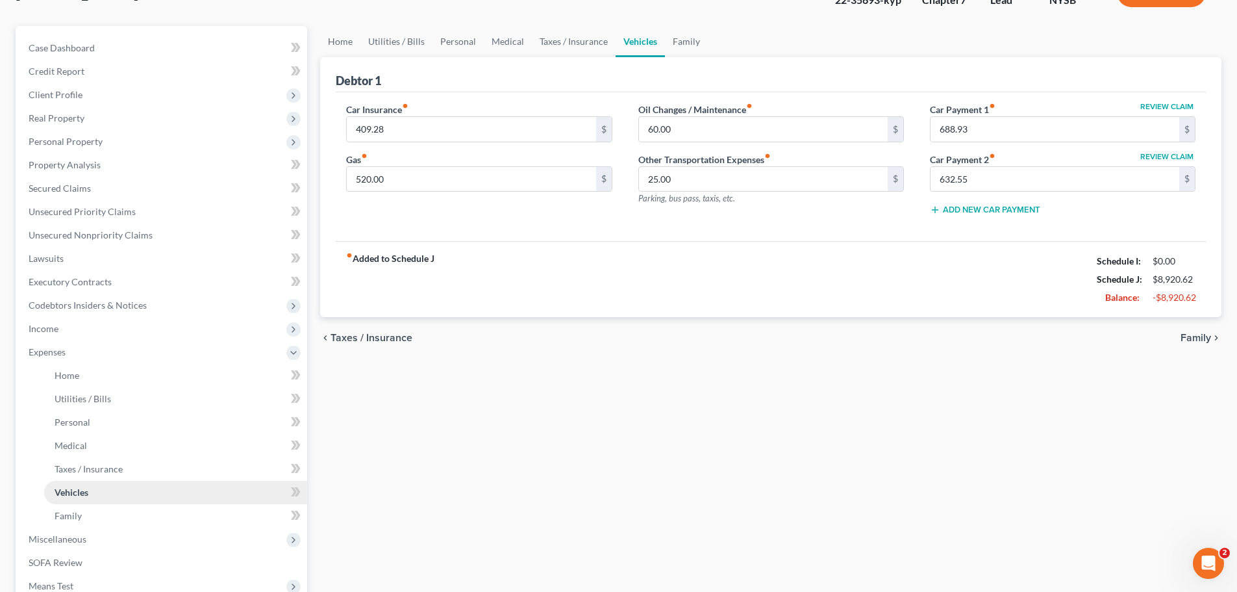
scroll to position [2, 0]
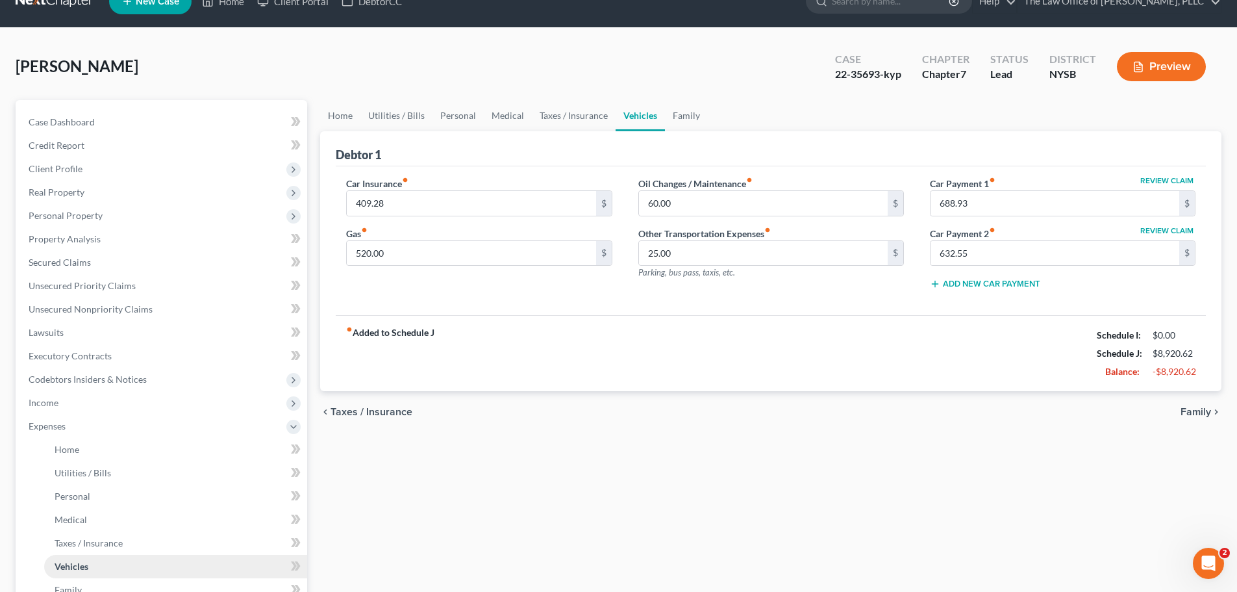
click at [84, 495] on ul "Home Utilities / Bills Personal Medical" at bounding box center [162, 520] width 289 height 164
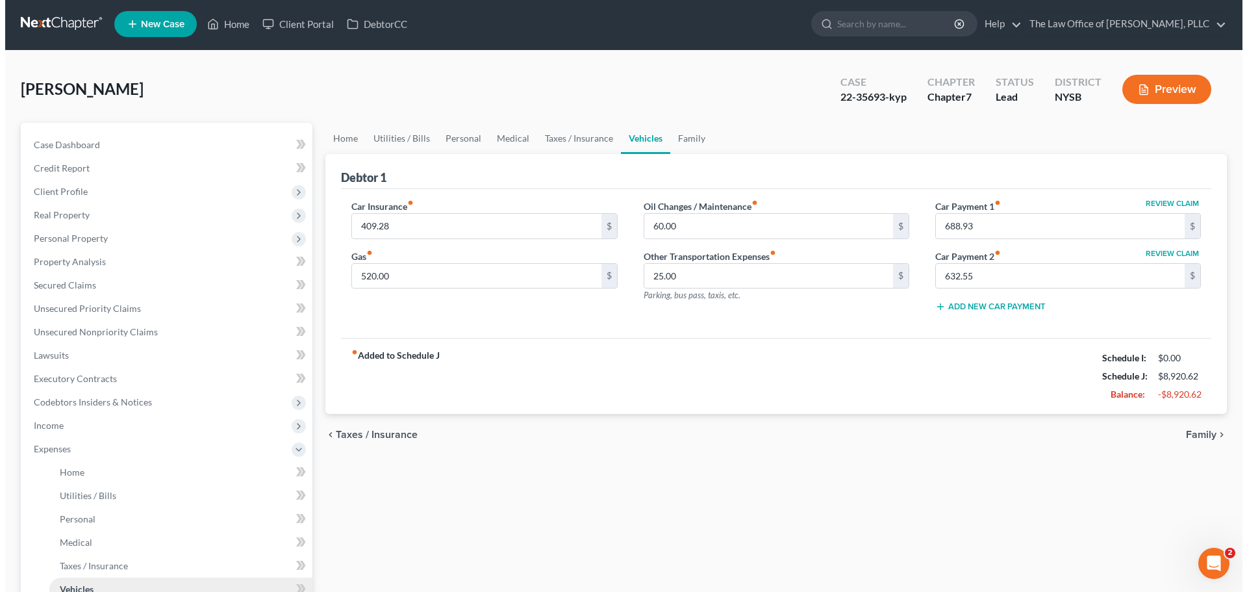
scroll to position [0, 0]
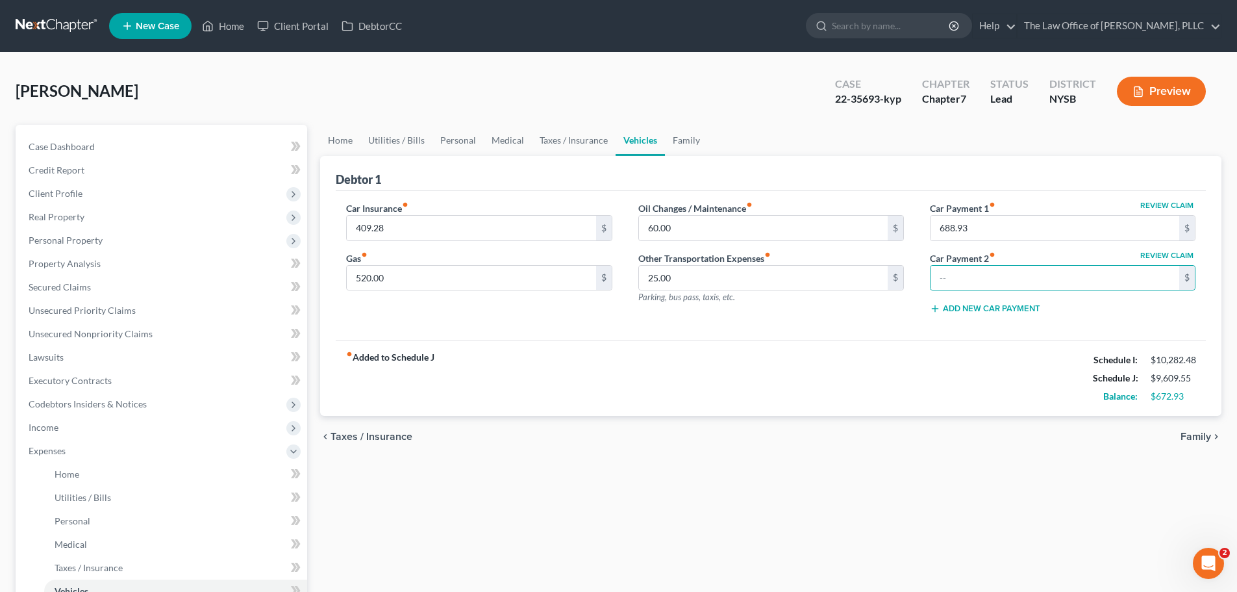
click at [1153, 256] on button "Review Claim" at bounding box center [1166, 255] width 57 height 8
select select "14"
select select "0"
select select "2"
select select "0"
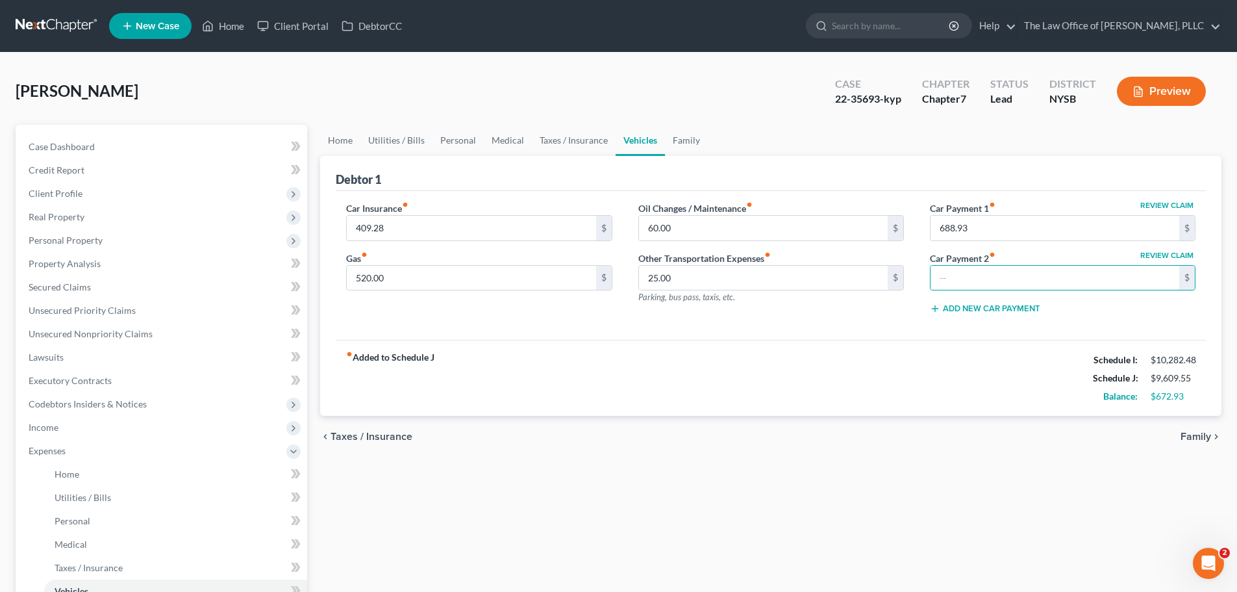
select select "0"
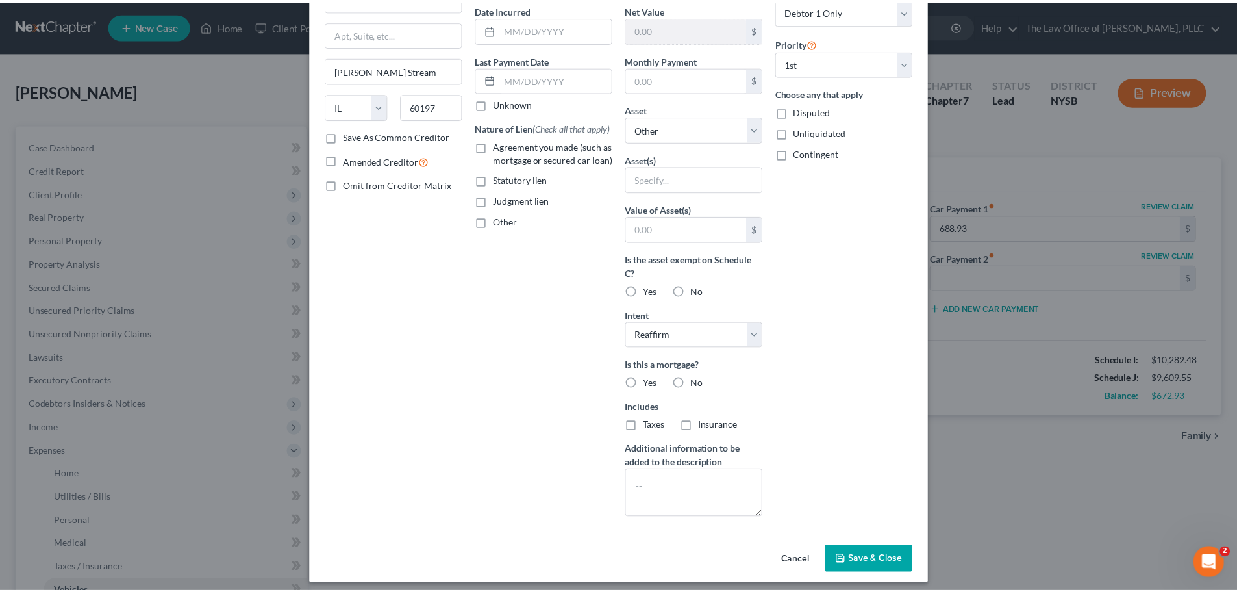
scroll to position [132, 0]
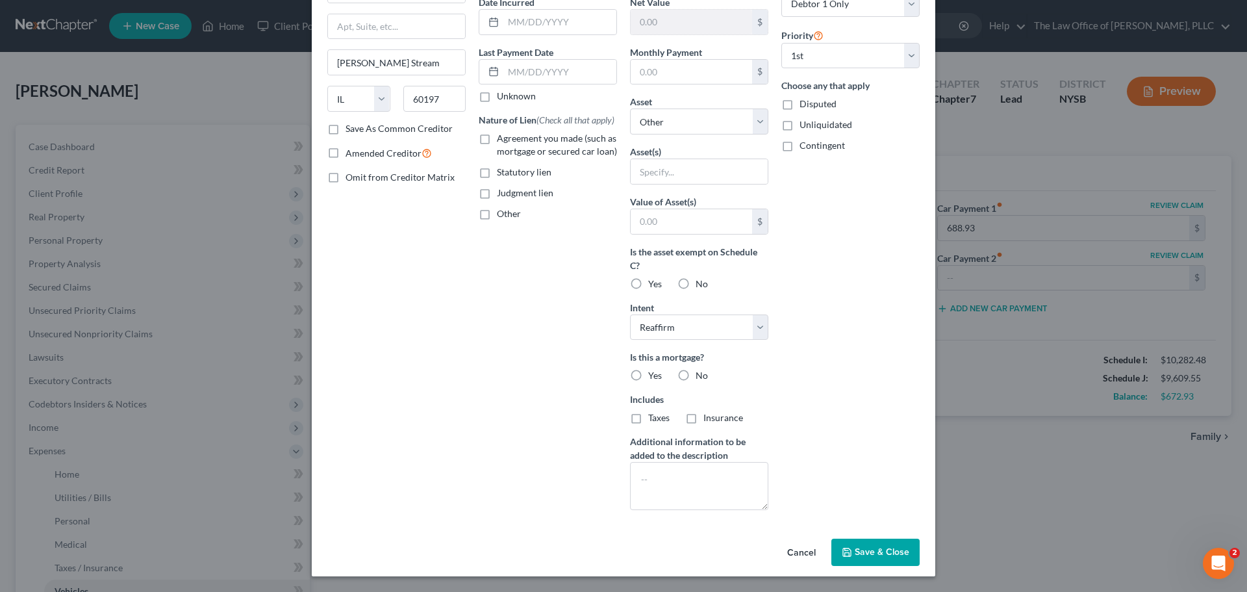
click at [795, 549] on button "Cancel" at bounding box center [801, 553] width 49 height 26
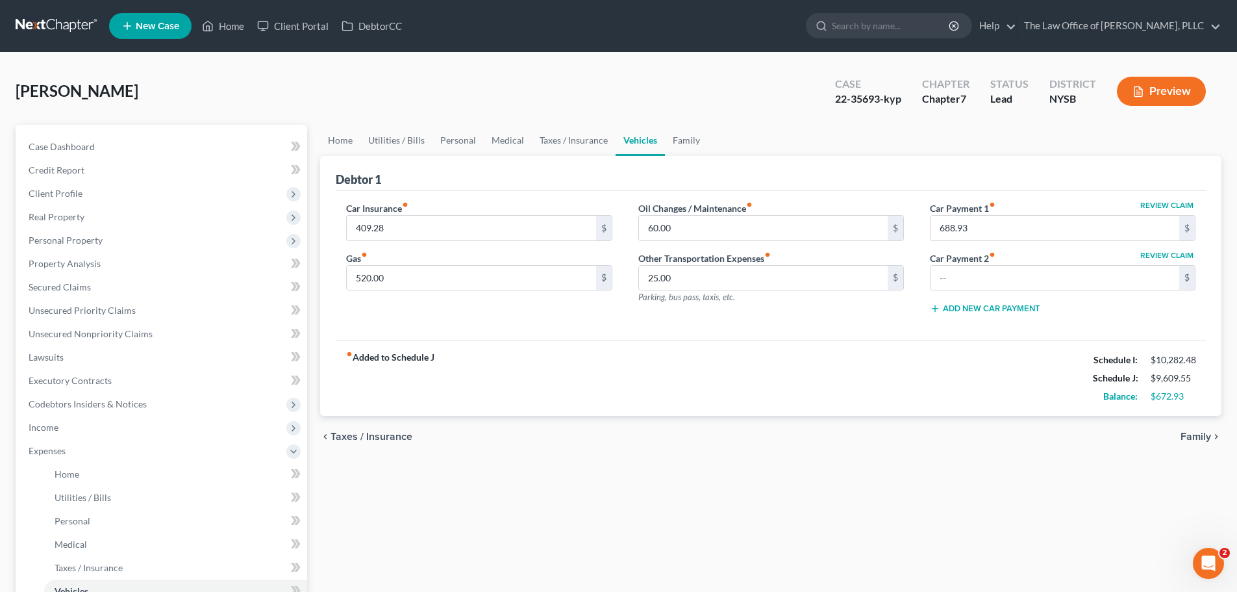
click at [1164, 93] on button "Preview" at bounding box center [1161, 91] width 89 height 29
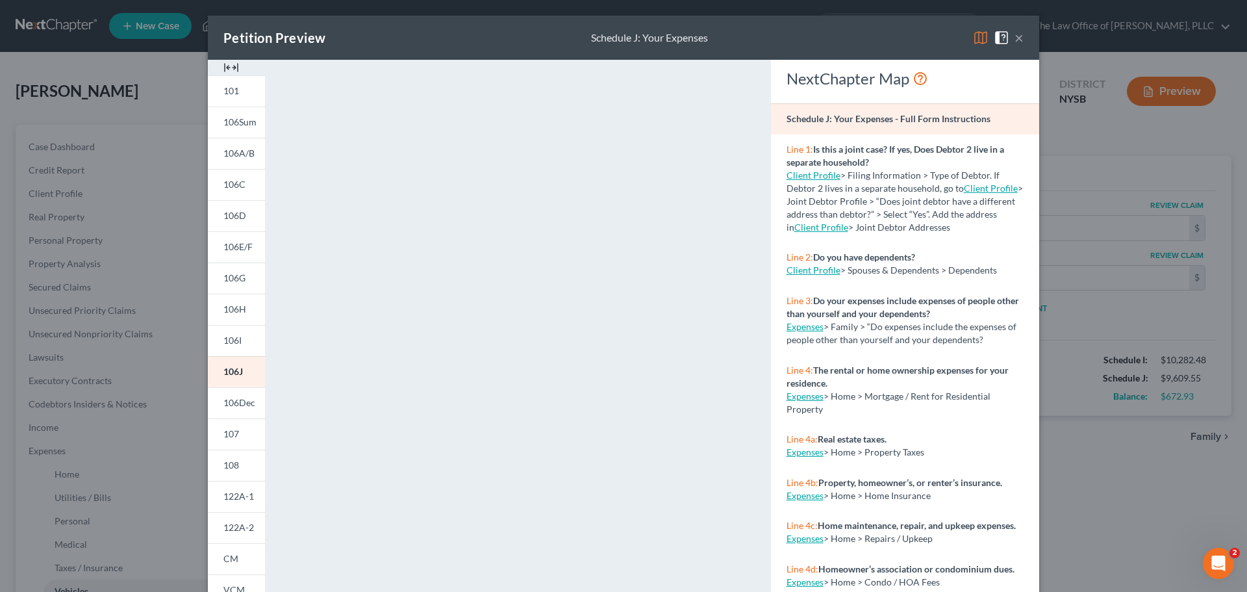
click at [1019, 40] on div "Petition Preview Schedule J: Your Expenses ×" at bounding box center [623, 38] width 831 height 44
click at [1014, 40] on button "×" at bounding box center [1018, 38] width 9 height 16
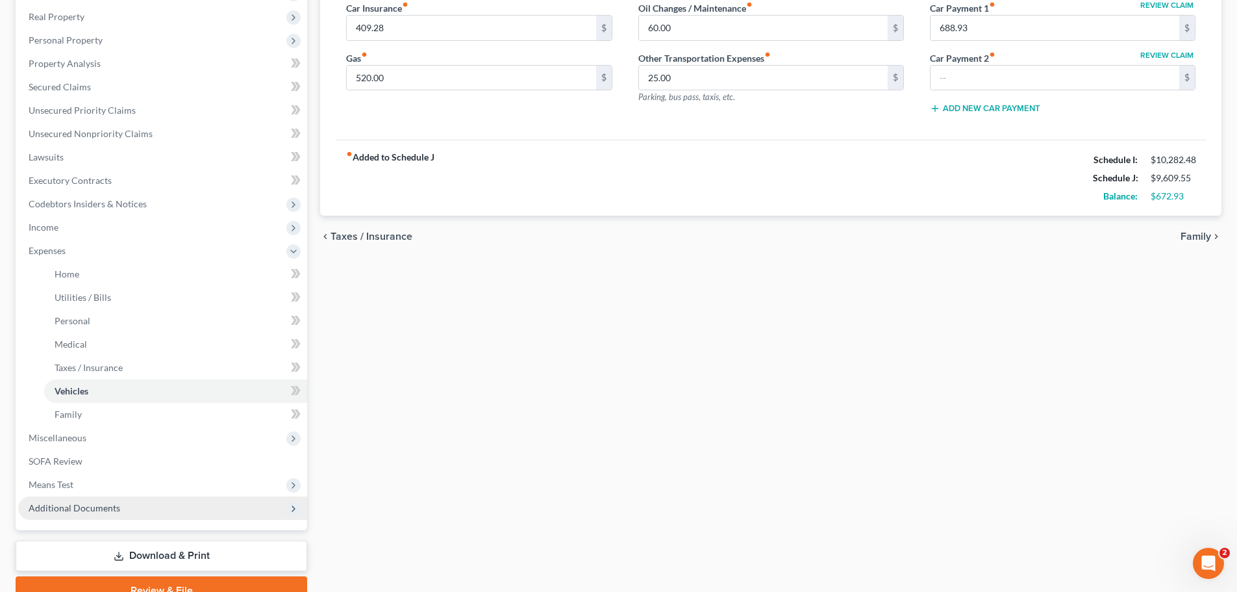
scroll to position [260, 0]
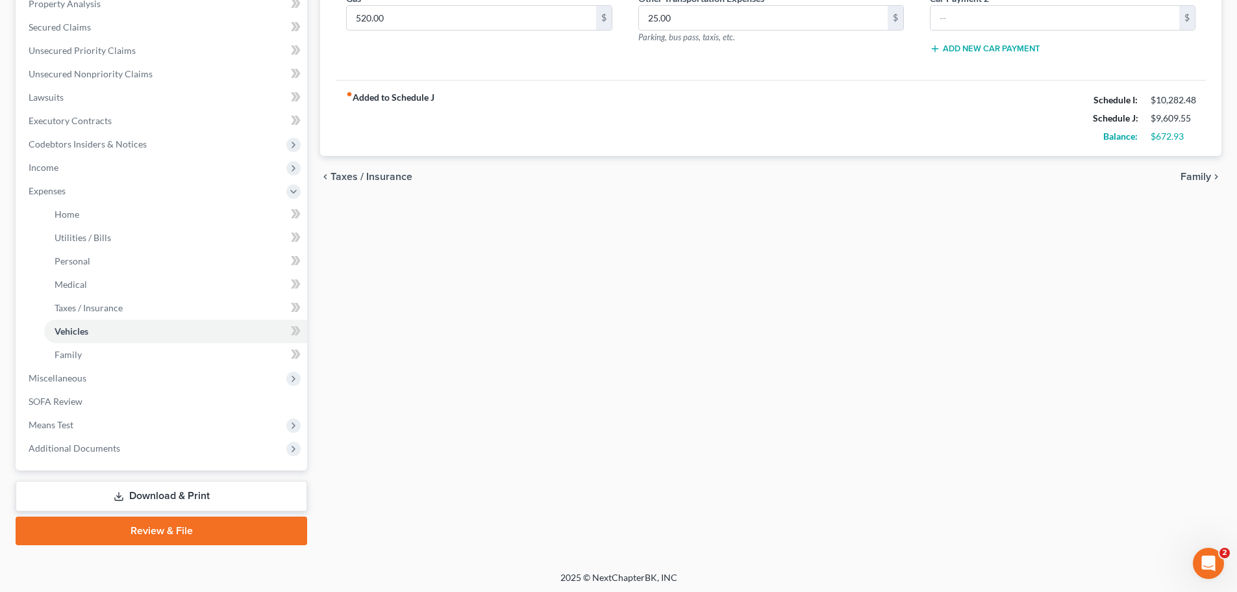
click at [182, 496] on link "Download & Print" at bounding box center [162, 495] width 292 height 31
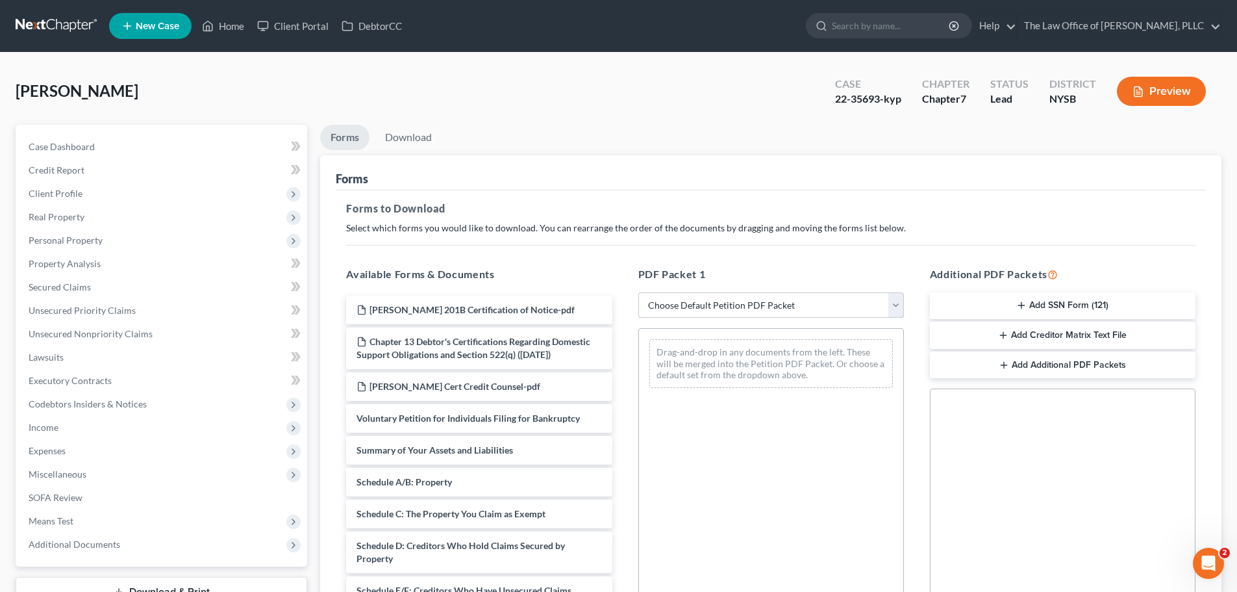
click at [660, 301] on select "Choose Default Petition PDF Packet Complete Bankruptcy Petition (all forms and …" at bounding box center [771, 305] width 266 height 26
select select "2"
click at [638, 292] on select "Choose Default Petition PDF Packet Complete Bankruptcy Petition (all forms and …" at bounding box center [771, 305] width 266 height 26
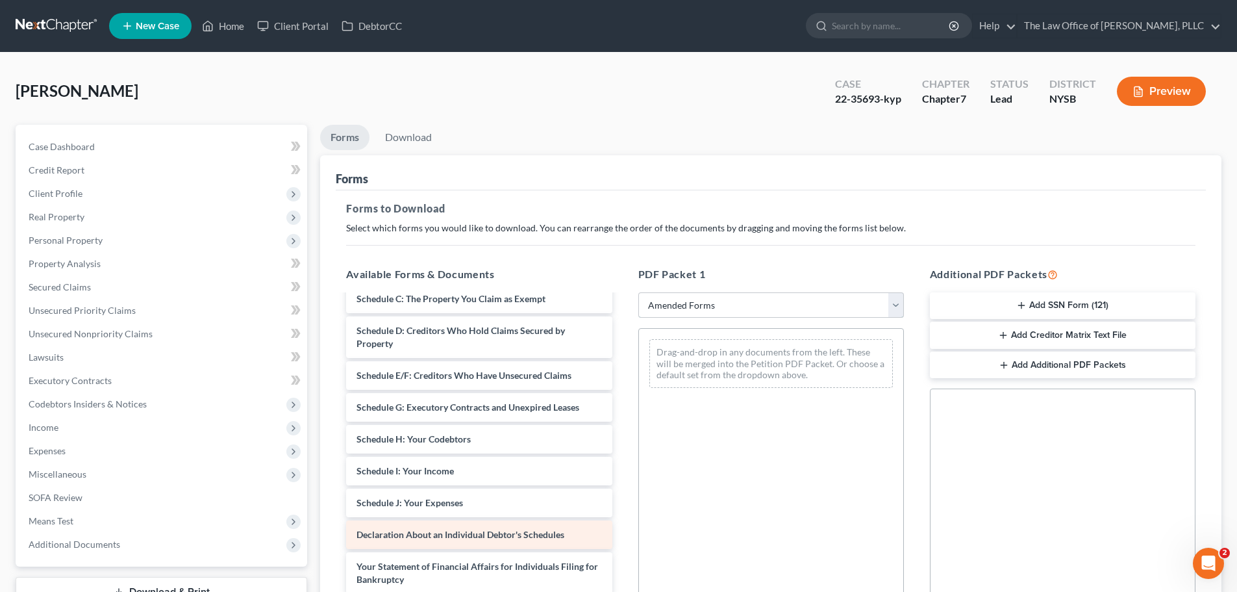
scroll to position [130, 0]
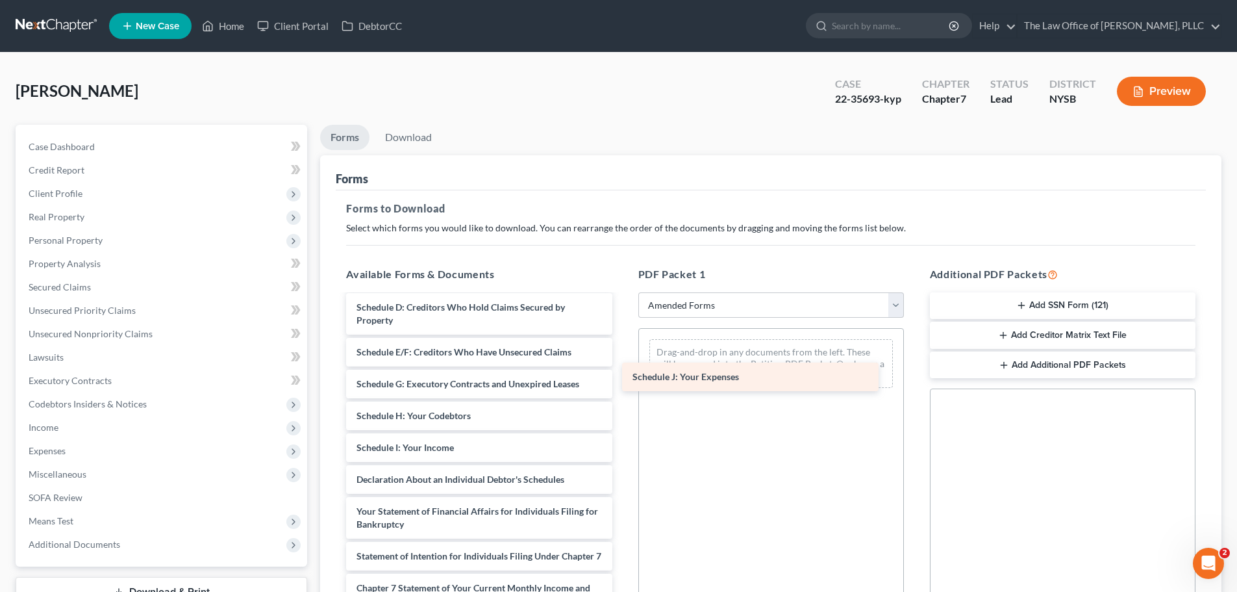
drag, startPoint x: 473, startPoint y: 482, endPoint x: 751, endPoint y: 366, distance: 301.0
click at [622, 366] on div "Schedule J: Your Expenses Voluntary Petition for Individuals Filing for Bankrup…" at bounding box center [479, 476] width 286 height 621
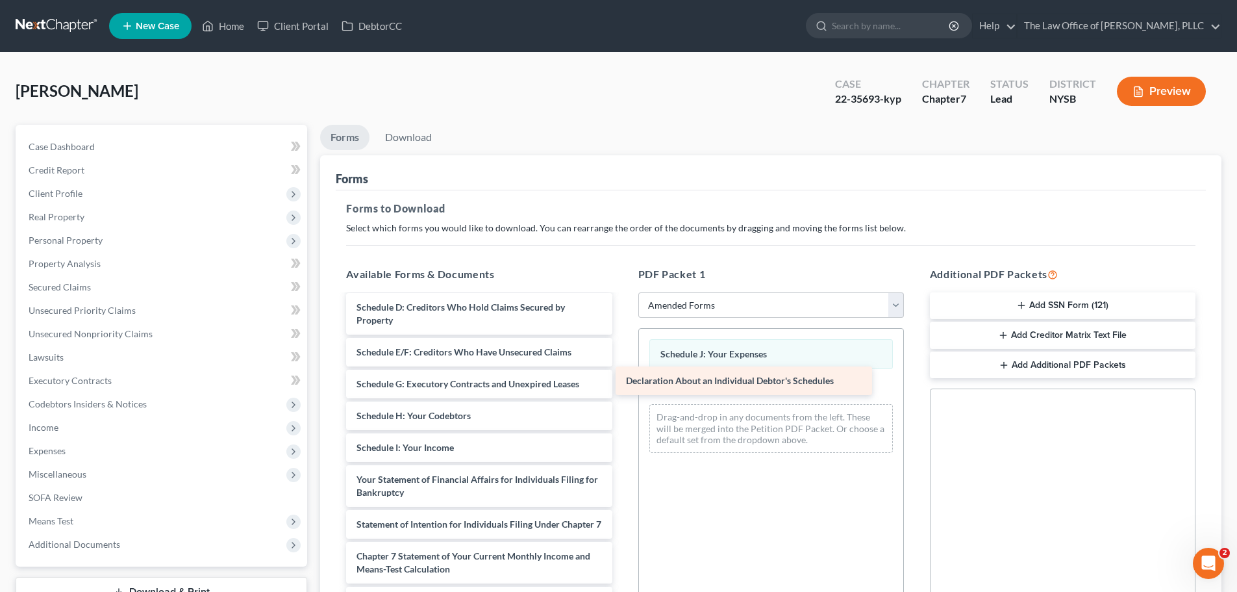
drag, startPoint x: 460, startPoint y: 481, endPoint x: 730, endPoint y: 382, distance: 287.0
click at [622, 382] on div "Declaration About an Individual Debtor's Schedules Voluntary Petition for Indiv…" at bounding box center [479, 461] width 286 height 590
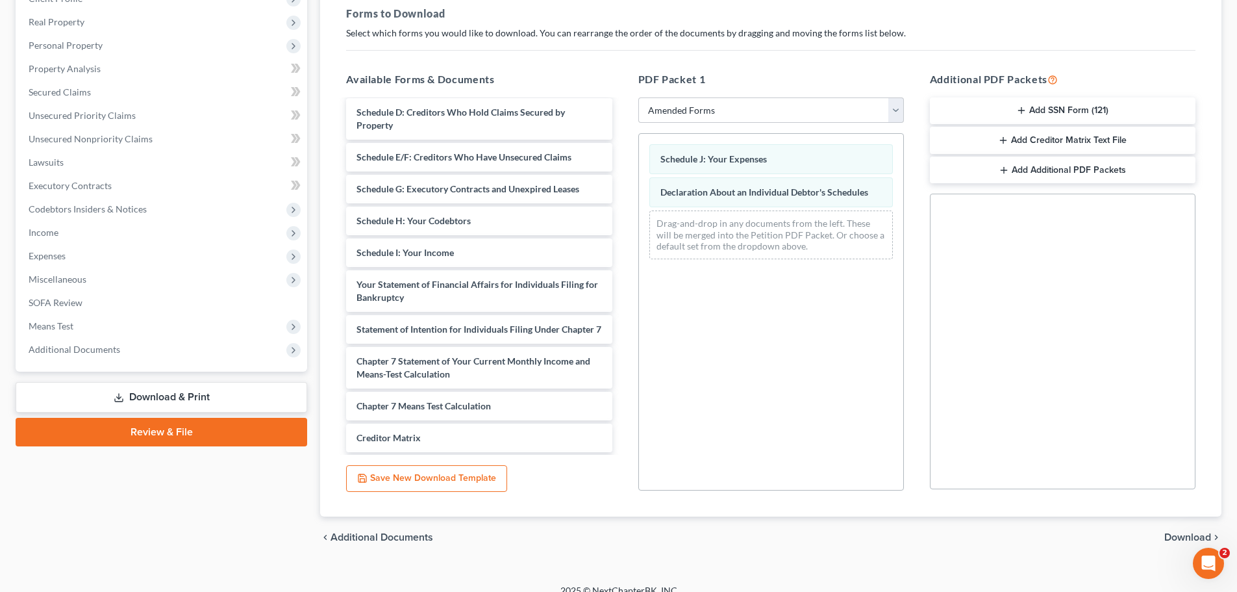
click at [1177, 532] on span "Download" at bounding box center [1187, 537] width 47 height 10
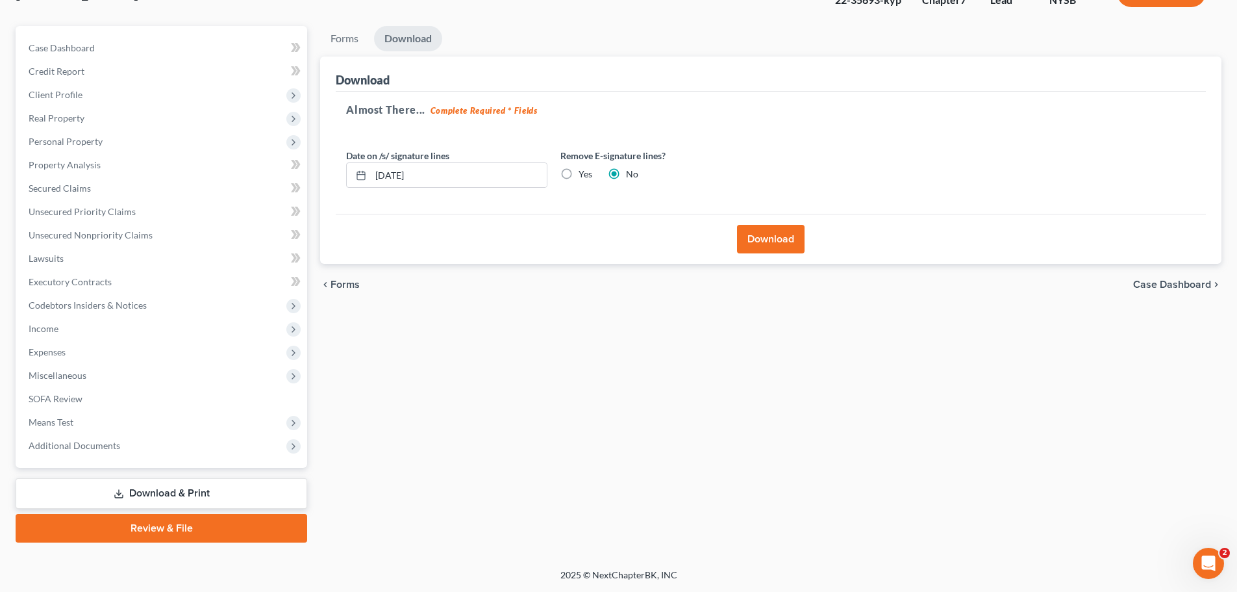
scroll to position [99, 0]
click at [772, 247] on button "Download" at bounding box center [771, 239] width 68 height 29
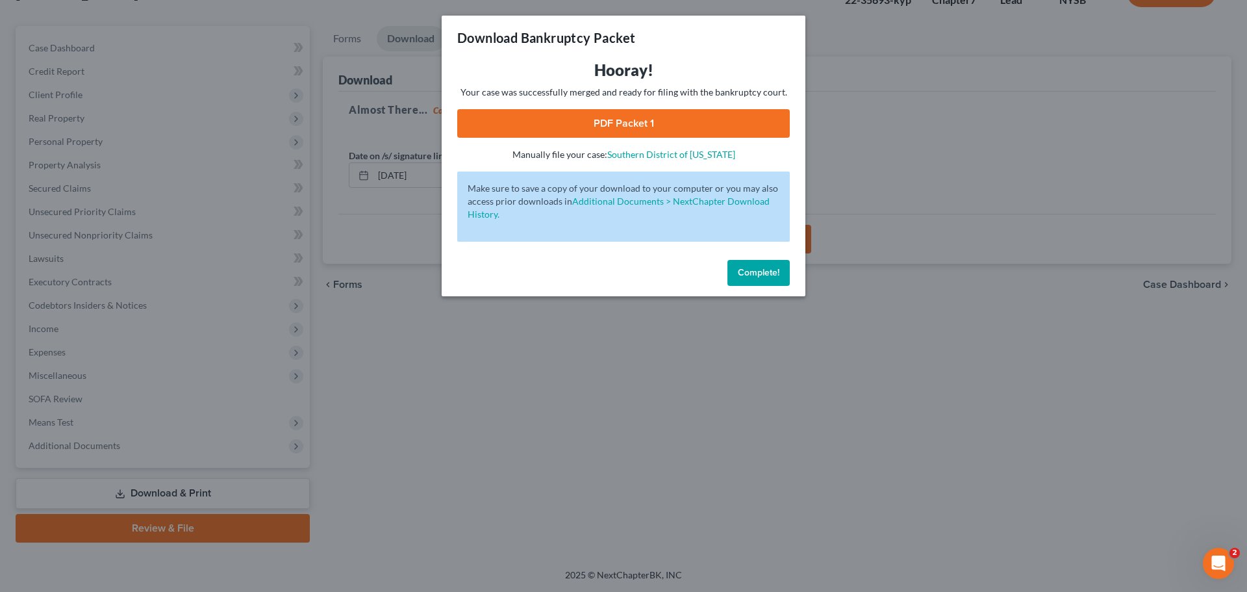
click at [671, 124] on link "PDF Packet 1" at bounding box center [623, 123] width 332 height 29
click at [760, 268] on span "Complete!" at bounding box center [759, 272] width 42 height 11
